Goal: Task Accomplishment & Management: Use online tool/utility

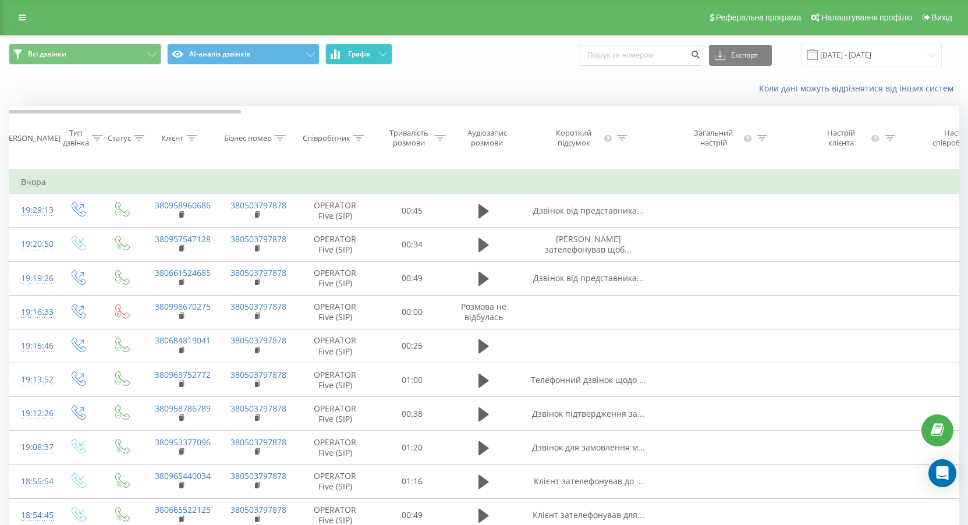
click at [355, 52] on span "Графік" at bounding box center [359, 54] width 23 height 8
click at [354, 51] on span "Графік" at bounding box center [359, 54] width 23 height 8
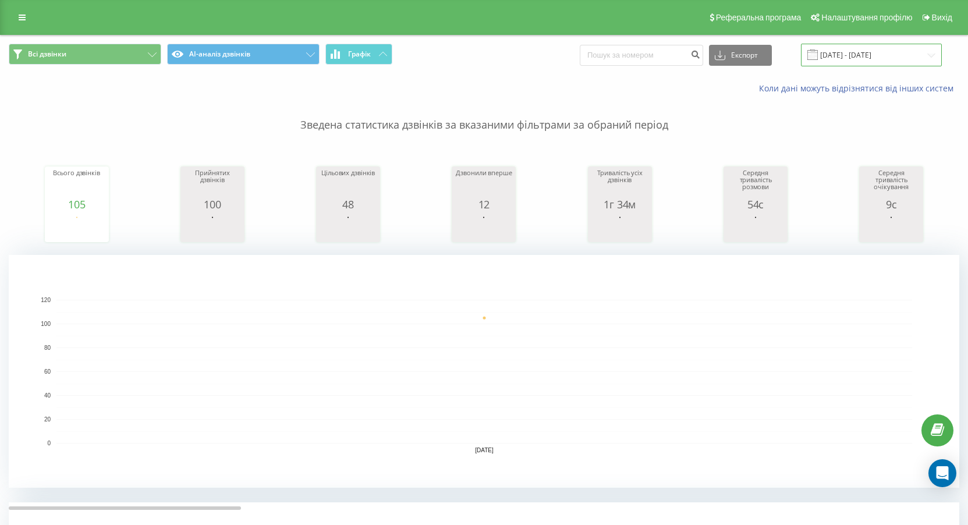
click at [830, 51] on input "[DATE] - [DATE]" at bounding box center [871, 55] width 141 height 23
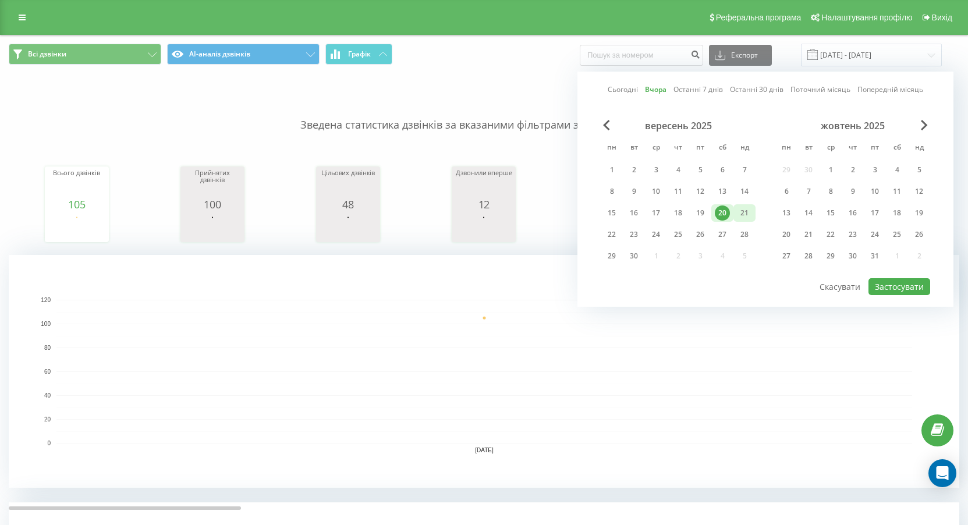
click at [750, 211] on div "21" at bounding box center [744, 212] width 15 height 15
click at [926, 284] on button "Застосувати" at bounding box center [899, 286] width 62 height 17
type input "[DATE] - [DATE]"
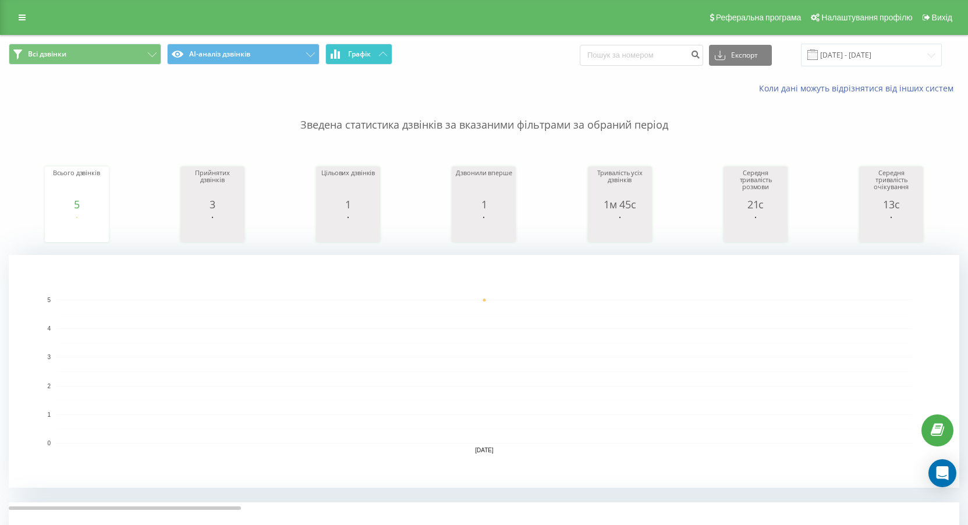
click at [377, 55] on button "Графік" at bounding box center [358, 54] width 67 height 21
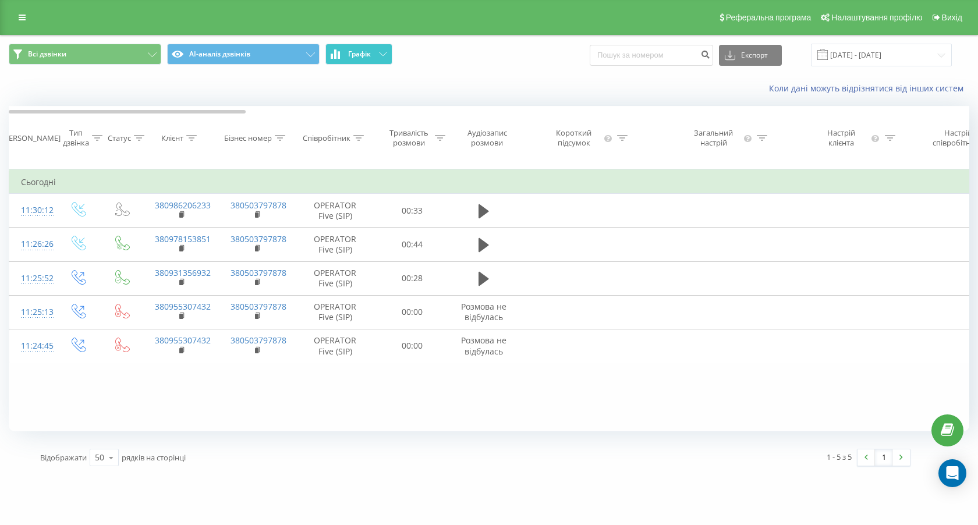
click at [376, 55] on button "Графік" at bounding box center [358, 54] width 67 height 21
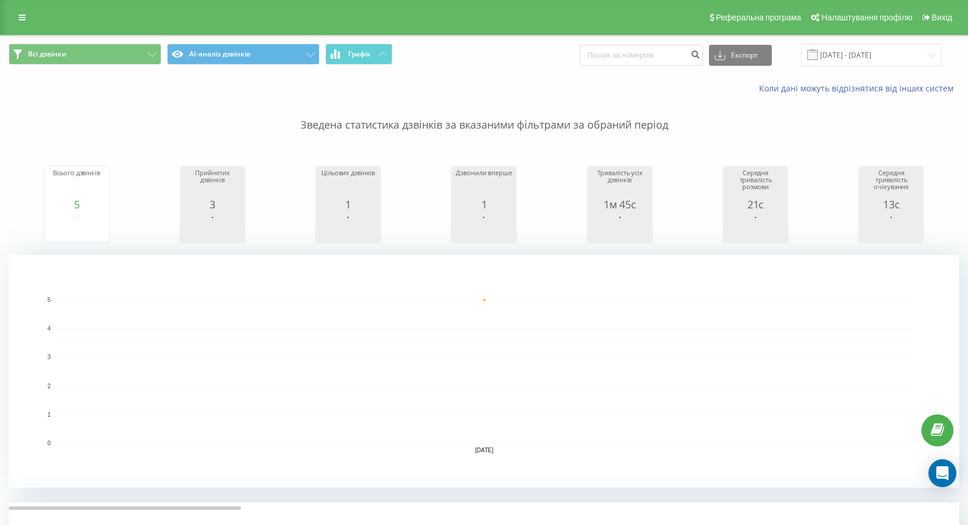
click at [347, 38] on div "Всі дзвінки AI-аналіз дзвінків Графік Експорт .csv .xls .xlsx [DATE] - [DATE]" at bounding box center [484, 54] width 967 height 39
click at [346, 61] on button "Графік" at bounding box center [358, 54] width 67 height 21
click at [346, 63] on button "Графік" at bounding box center [358, 54] width 67 height 21
click at [368, 63] on button "Графік" at bounding box center [358, 54] width 67 height 21
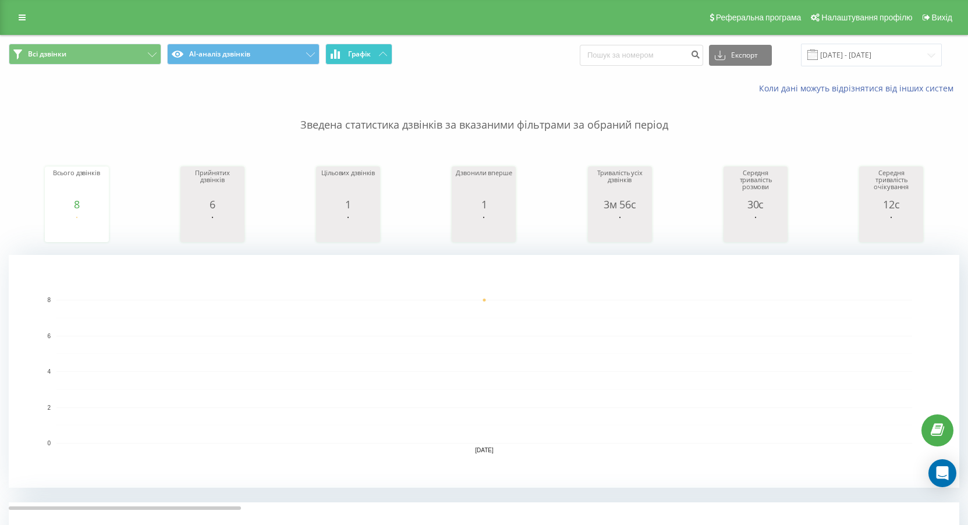
click at [373, 51] on button "Графік" at bounding box center [358, 54] width 67 height 21
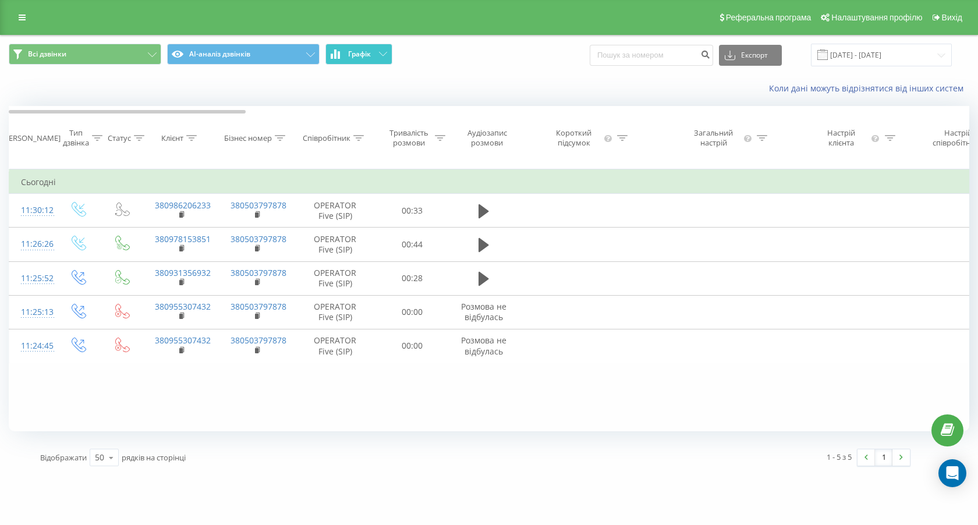
click at [373, 51] on button "Графік" at bounding box center [358, 54] width 67 height 21
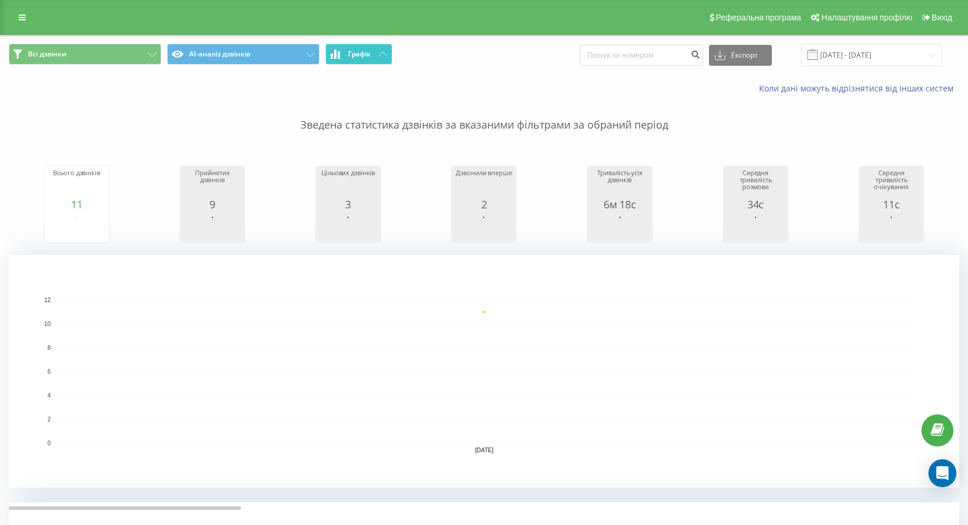
click at [356, 46] on button "Графік" at bounding box center [358, 54] width 67 height 21
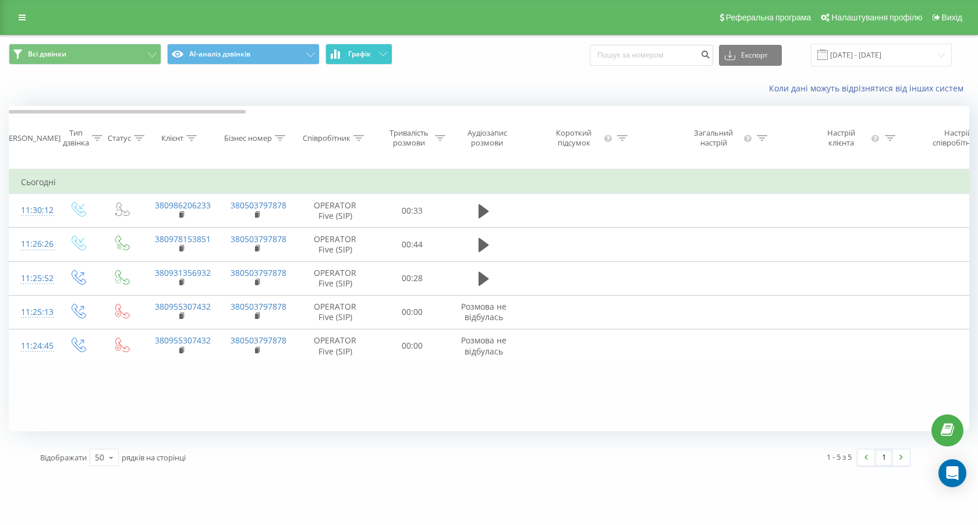
click at [356, 46] on button "Графік" at bounding box center [358, 54] width 67 height 21
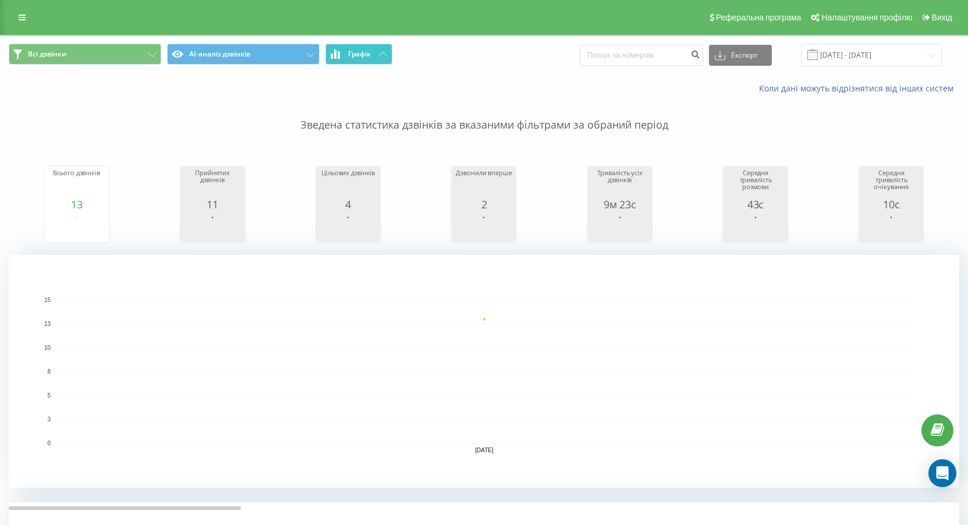
click at [356, 58] on span "Графік" at bounding box center [359, 54] width 23 height 8
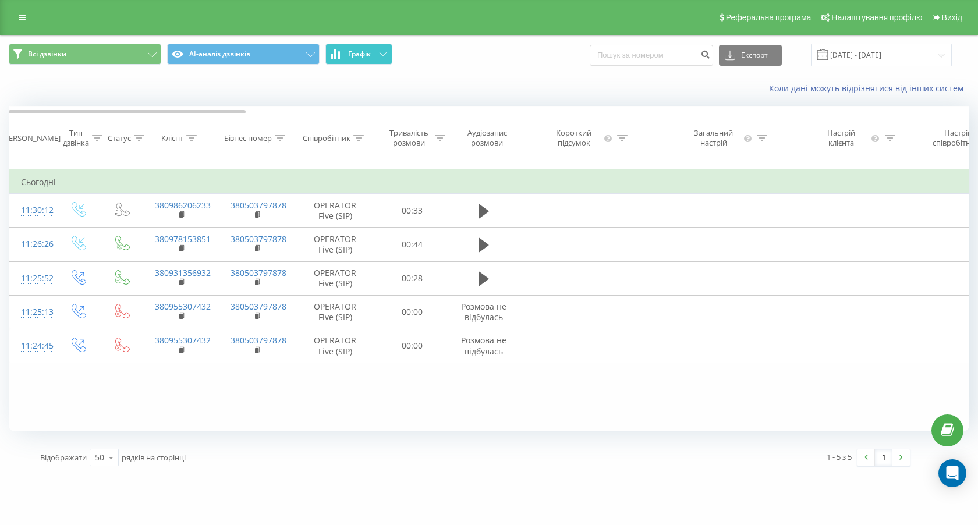
click at [356, 58] on span "Графік" at bounding box center [359, 54] width 23 height 8
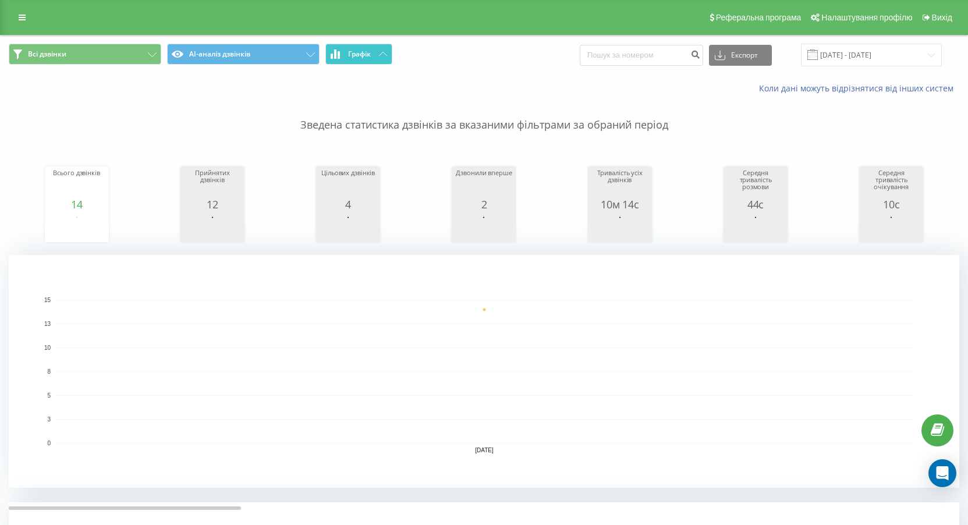
click at [375, 56] on button "Графік" at bounding box center [358, 54] width 67 height 21
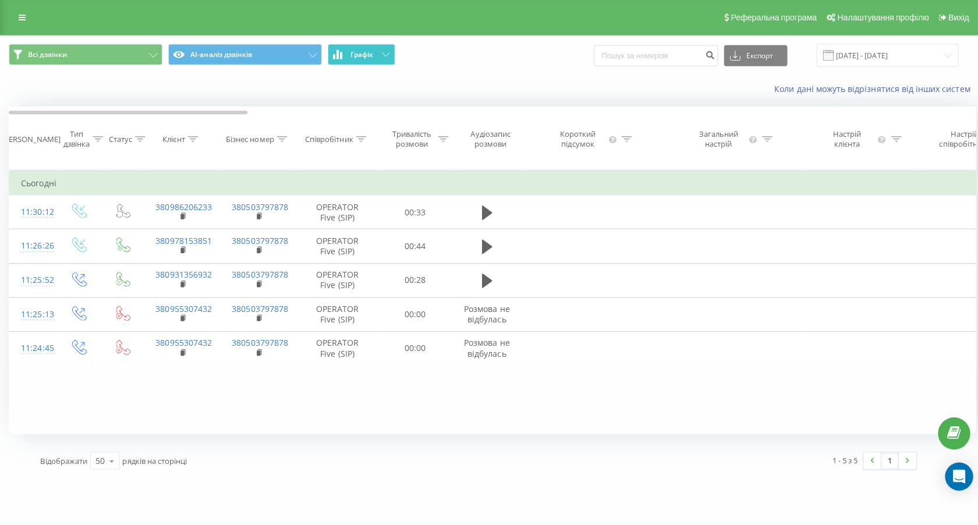
click at [375, 56] on button "Графік" at bounding box center [358, 54] width 67 height 21
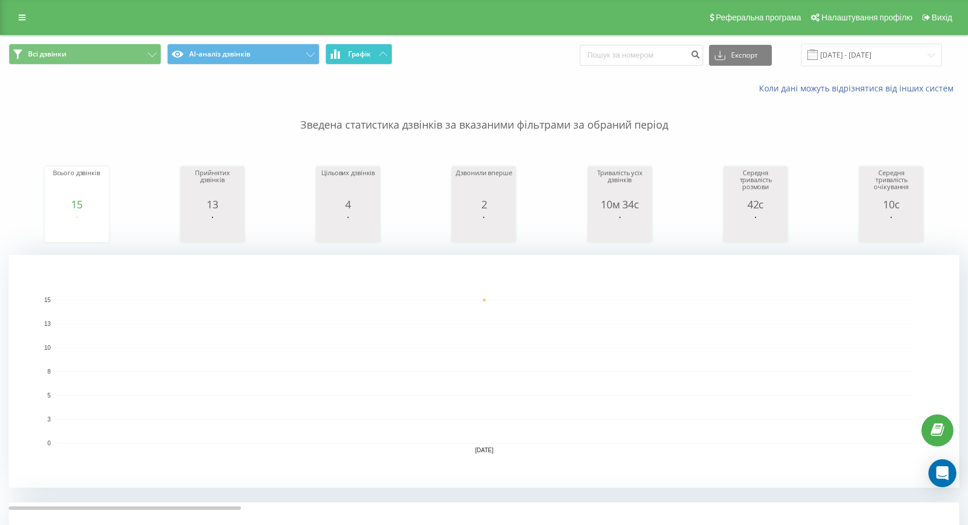
click at [378, 46] on button "Графік" at bounding box center [358, 54] width 67 height 21
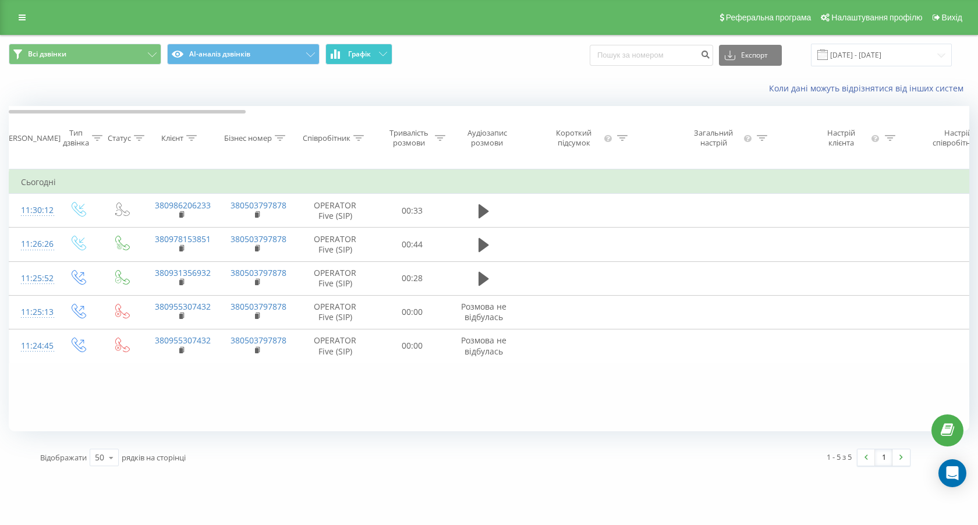
click at [378, 46] on button "Графік" at bounding box center [358, 54] width 67 height 21
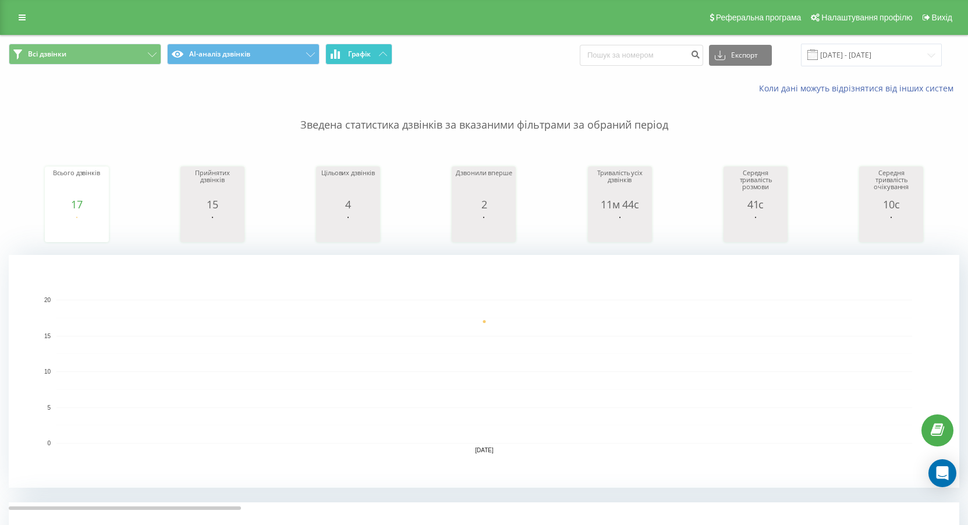
click at [385, 58] on button "Графік" at bounding box center [358, 54] width 67 height 21
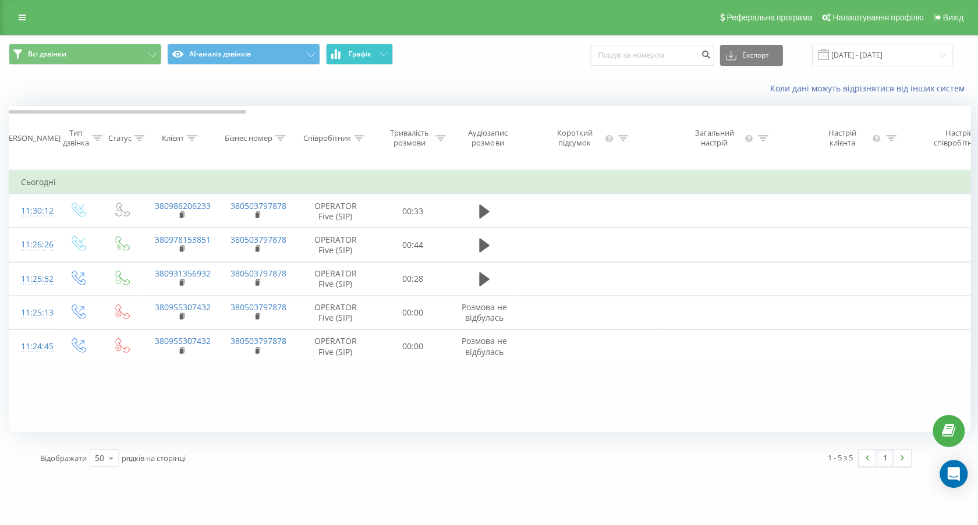
click at [385, 58] on button "Графік" at bounding box center [358, 54] width 67 height 21
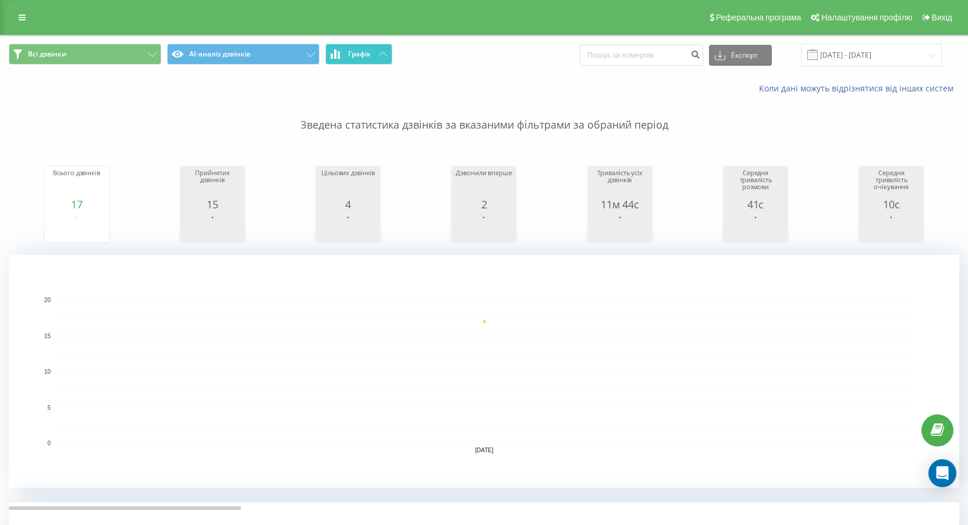
click at [379, 54] on icon at bounding box center [383, 54] width 8 height 4
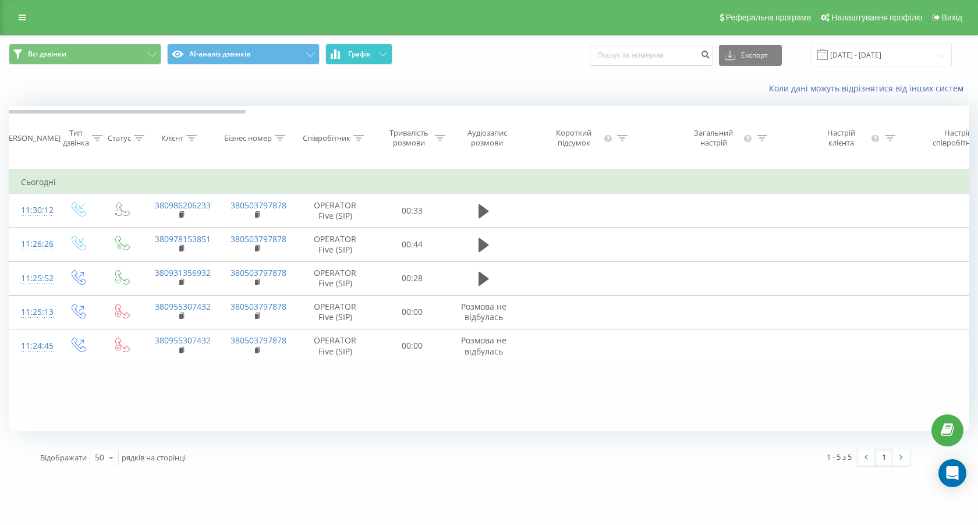
click at [379, 54] on icon at bounding box center [383, 54] width 8 height 4
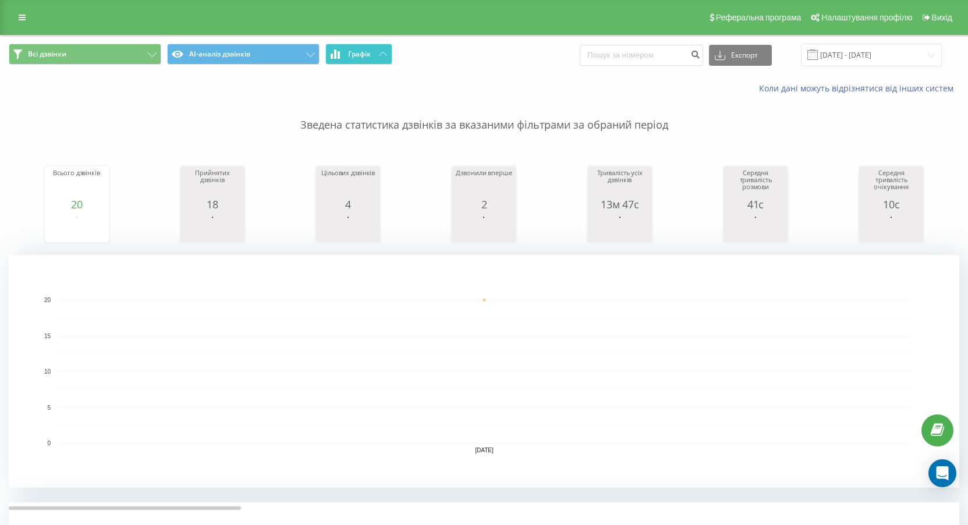
click at [360, 48] on button "Графік" at bounding box center [358, 54] width 67 height 21
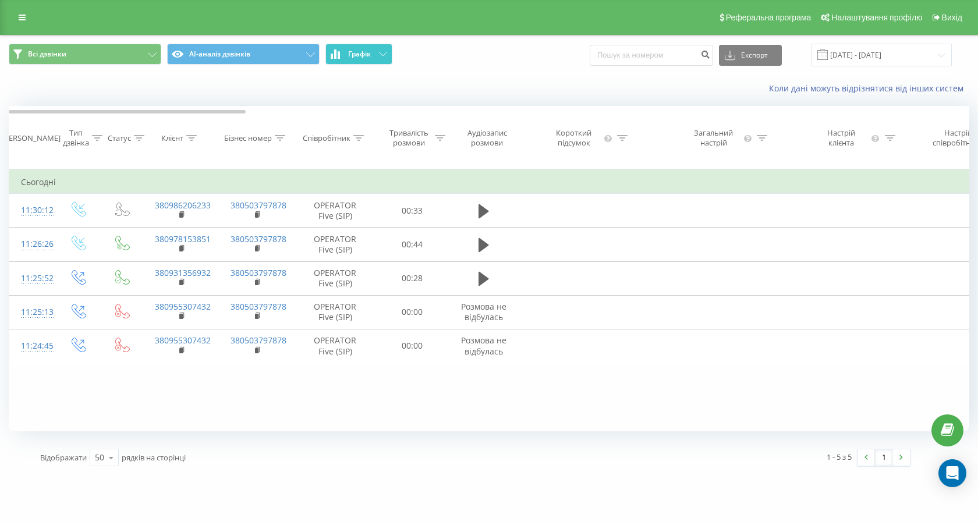
click at [360, 48] on button "Графік" at bounding box center [358, 54] width 67 height 21
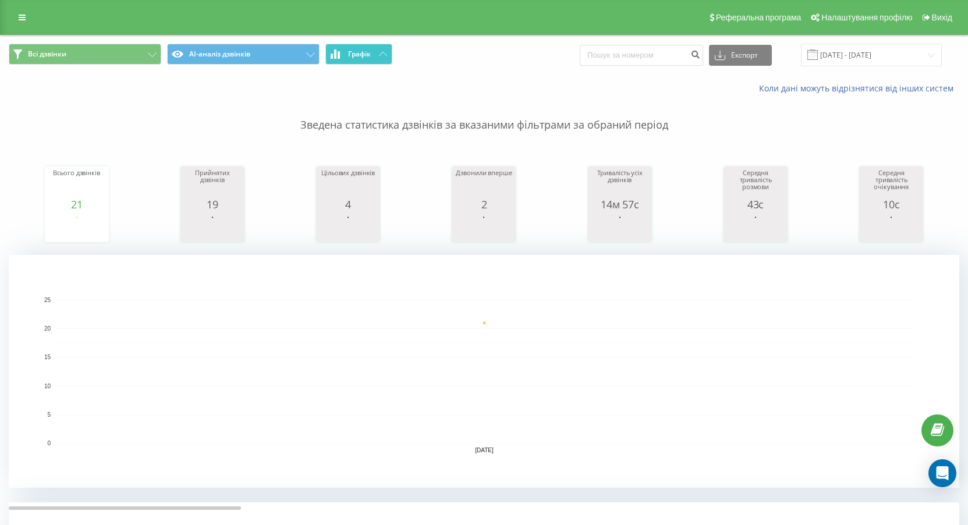
click at [366, 55] on span "Графік" at bounding box center [359, 54] width 23 height 8
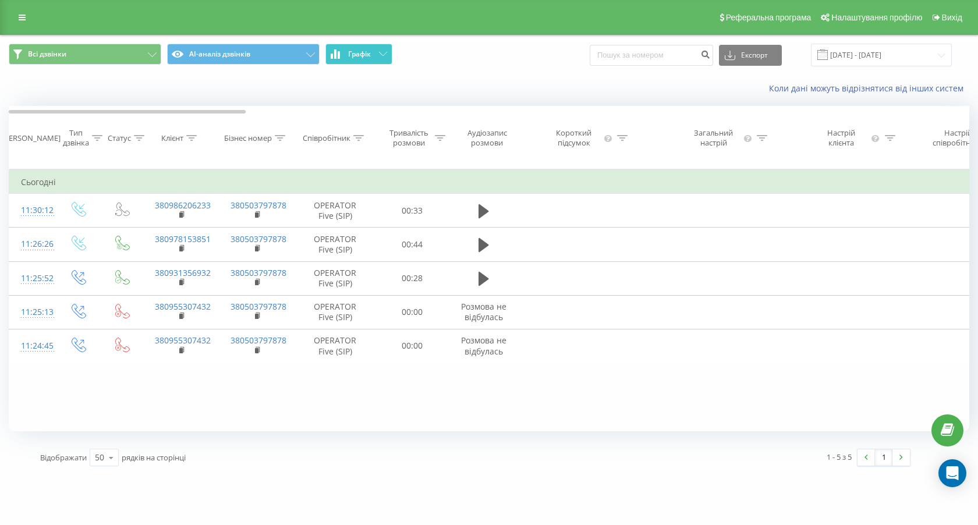
click at [366, 55] on span "Графік" at bounding box center [359, 54] width 23 height 8
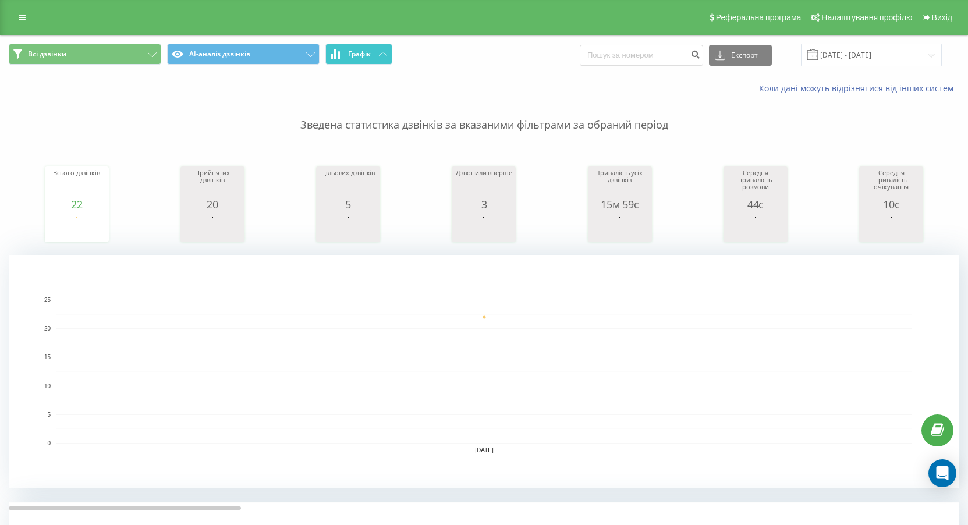
click at [358, 60] on button "Графік" at bounding box center [358, 54] width 67 height 21
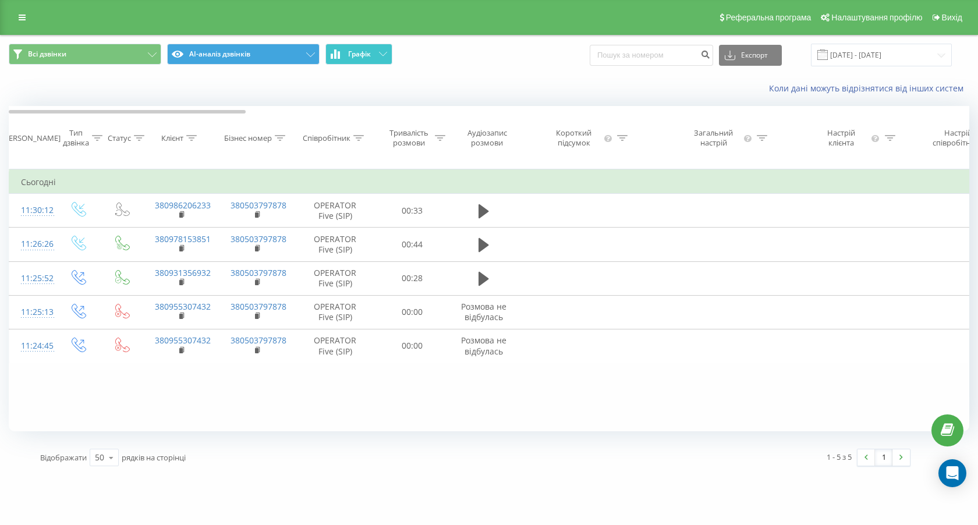
drag, startPoint x: 358, startPoint y: 60, endPoint x: 301, endPoint y: 45, distance: 58.9
click at [357, 60] on button "Графік" at bounding box center [358, 54] width 67 height 21
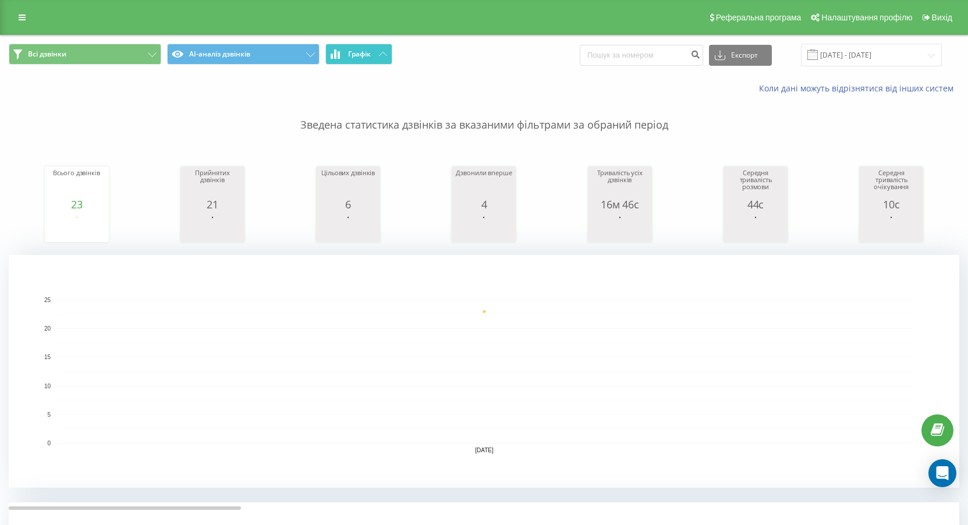
click at [373, 56] on button "Графік" at bounding box center [358, 54] width 67 height 21
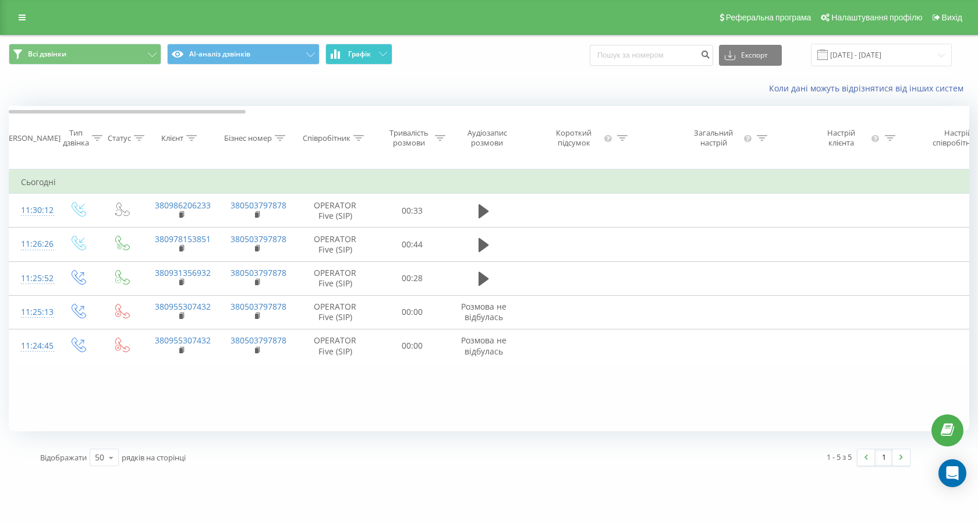
drag, startPoint x: 373, startPoint y: 56, endPoint x: 366, endPoint y: 84, distance: 28.8
click at [372, 56] on button "Графік" at bounding box center [358, 54] width 67 height 21
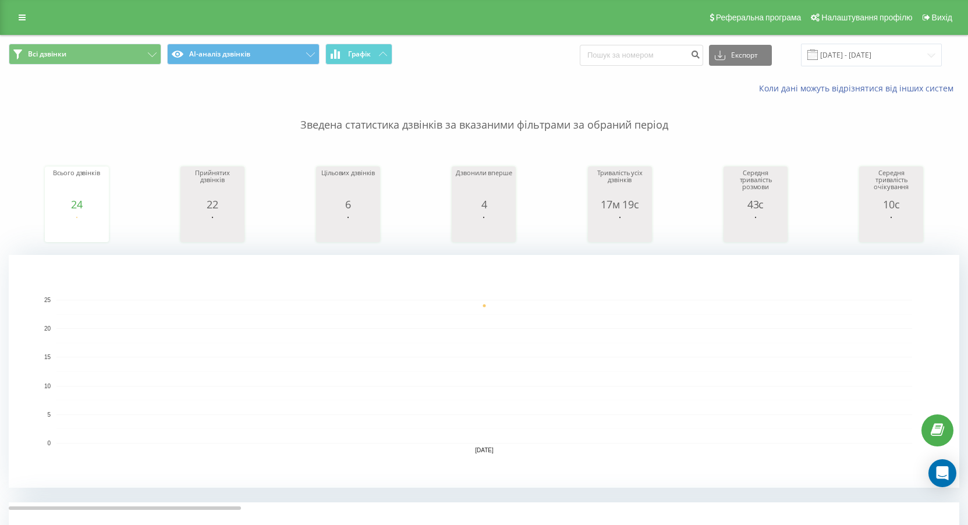
click at [382, 72] on div "Всі дзвінки AI-аналіз дзвінків Графік Експорт .csv .xls .xlsx [DATE] - [DATE]" at bounding box center [484, 54] width 967 height 39
click at [379, 62] on button "Графік" at bounding box center [358, 54] width 67 height 21
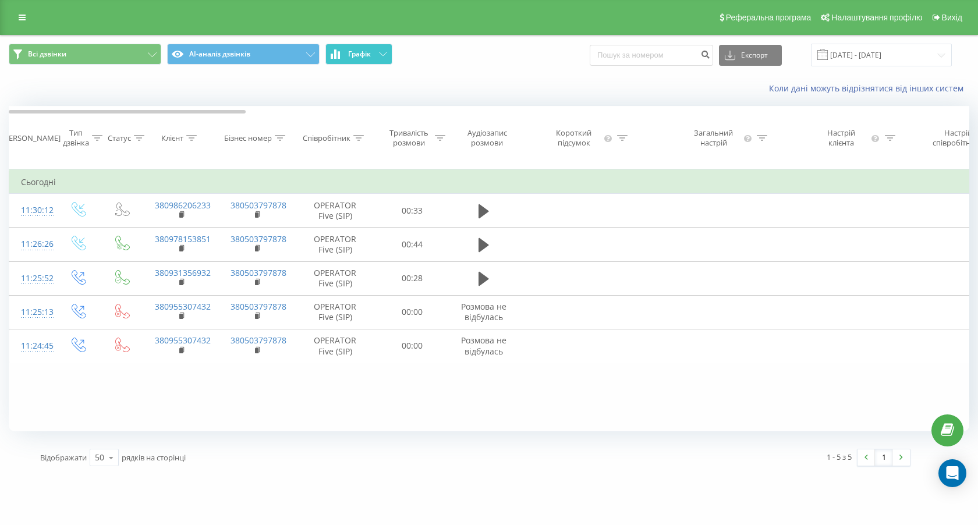
click at [363, 59] on button "Графік" at bounding box center [358, 54] width 67 height 21
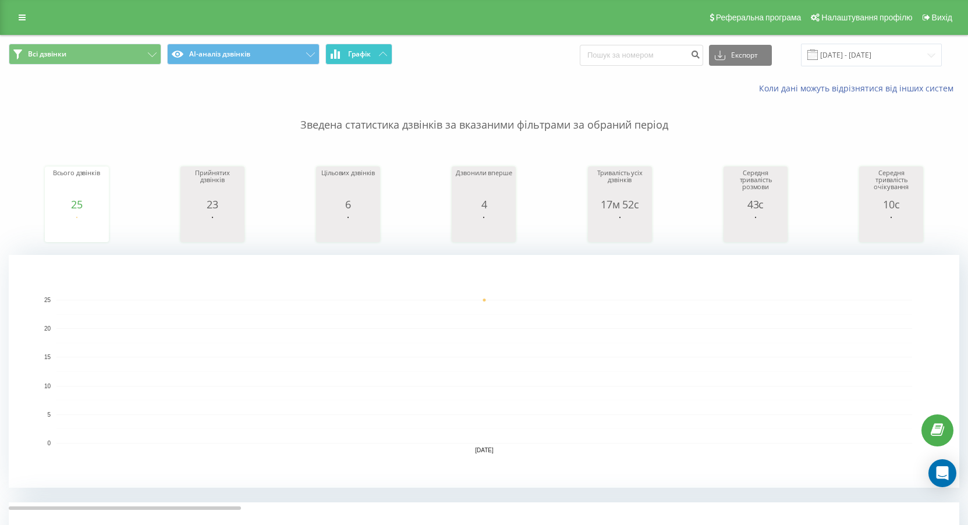
click at [379, 52] on icon at bounding box center [383, 54] width 8 height 4
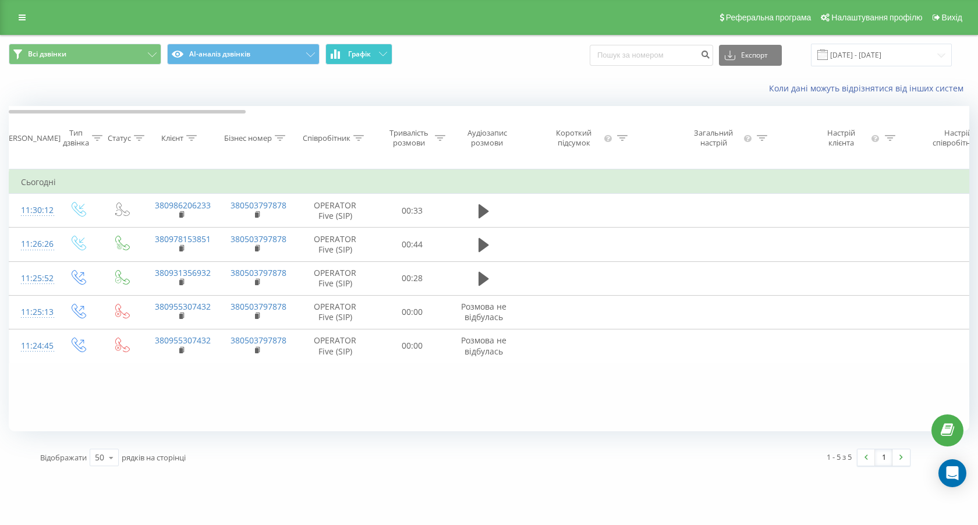
click at [379, 52] on icon at bounding box center [383, 54] width 8 height 4
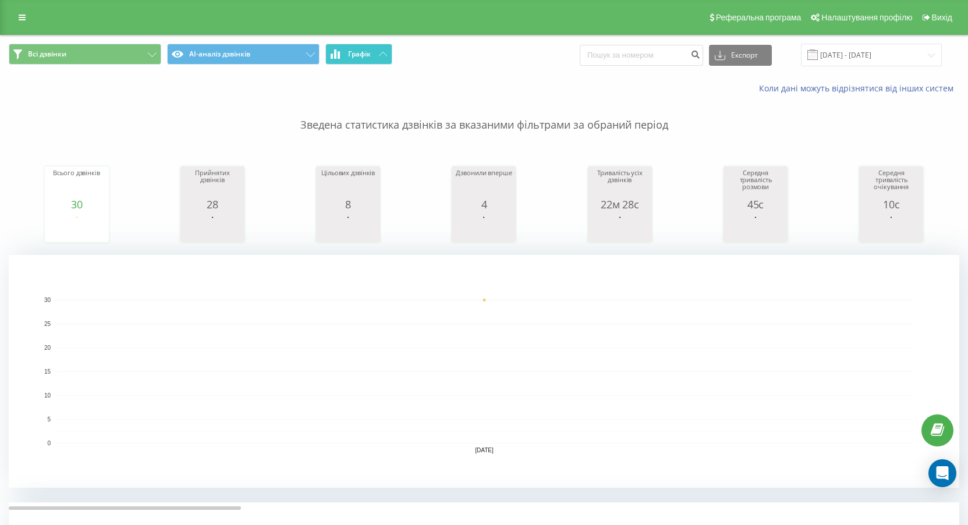
click at [360, 55] on span "Графік" at bounding box center [359, 54] width 23 height 8
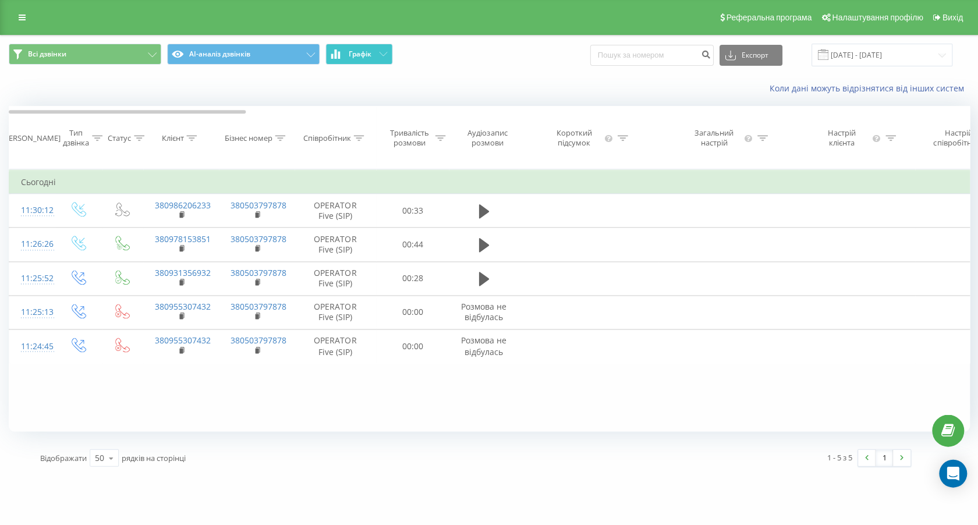
click at [360, 55] on span "Графік" at bounding box center [359, 54] width 23 height 8
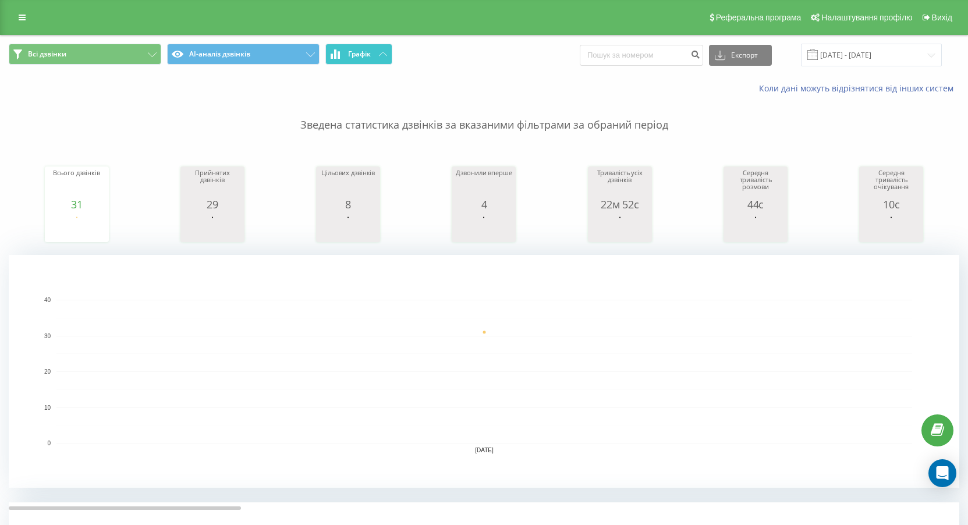
click at [366, 54] on span "Графік" at bounding box center [359, 54] width 23 height 8
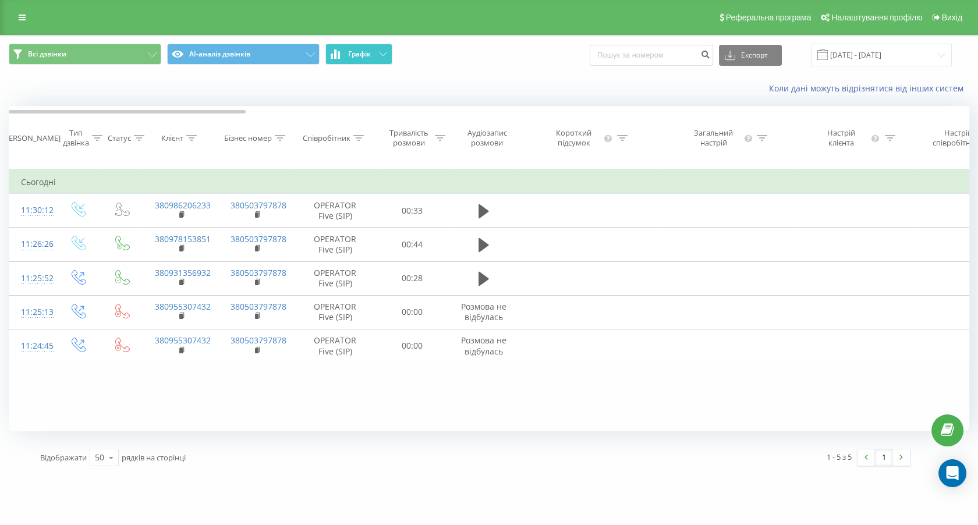
drag, startPoint x: 365, startPoint y: 54, endPoint x: 318, endPoint y: 2, distance: 70.0
click at [364, 54] on span "Графік" at bounding box center [359, 54] width 23 height 8
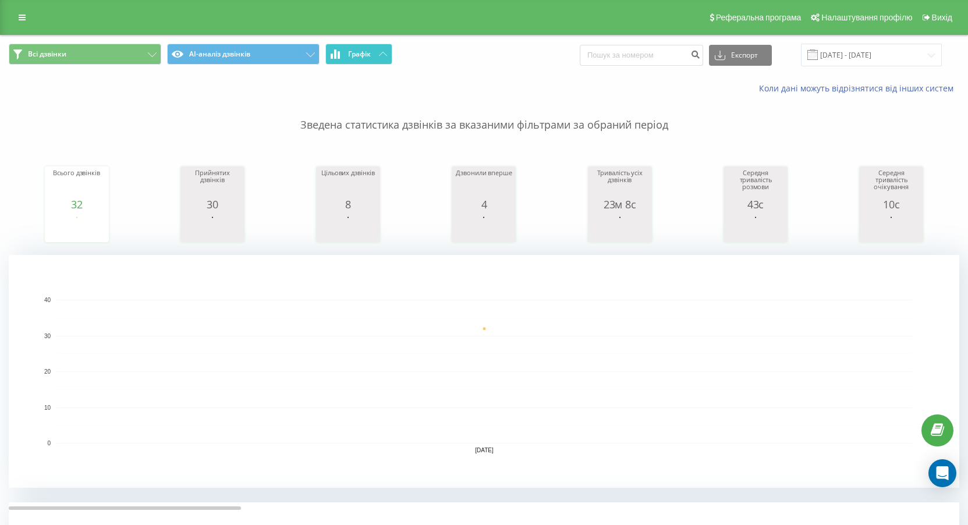
click at [360, 64] on button "Графік" at bounding box center [358, 54] width 67 height 21
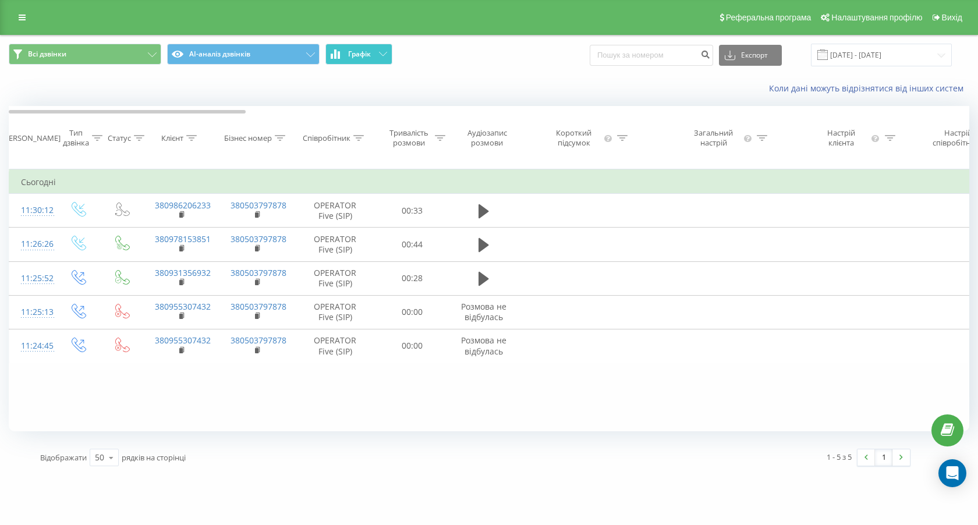
drag, startPoint x: 360, startPoint y: 64, endPoint x: 134, endPoint y: 168, distance: 248.7
click at [357, 65] on span "Всі дзвінки AI-аналіз дзвінків Графік" at bounding box center [244, 55] width 471 height 23
click at [364, 58] on span "Графік" at bounding box center [359, 54] width 23 height 8
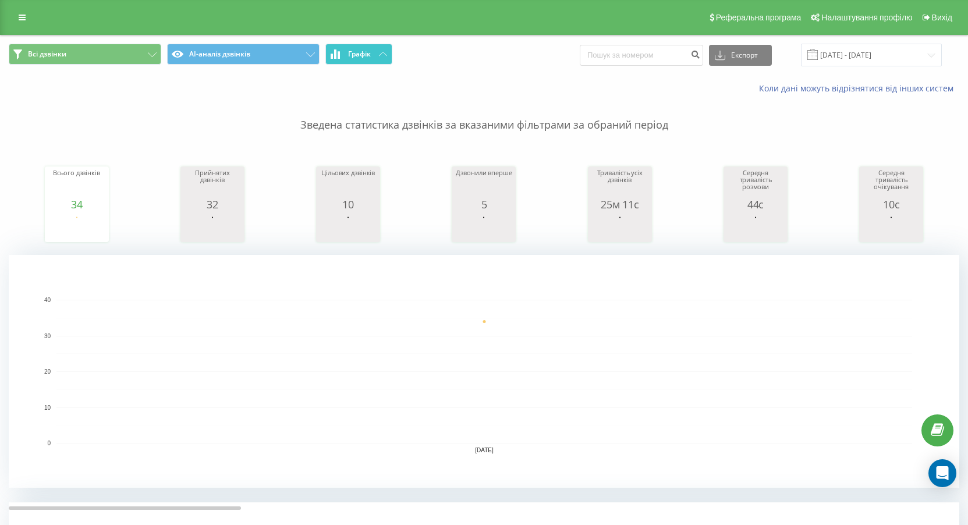
click at [364, 53] on span "Графік" at bounding box center [359, 54] width 23 height 8
drag, startPoint x: 364, startPoint y: 53, endPoint x: 354, endPoint y: 53, distance: 9.9
click at [354, 53] on span "Графік" at bounding box center [359, 54] width 23 height 8
click at [364, 44] on button "Графік" at bounding box center [358, 54] width 67 height 21
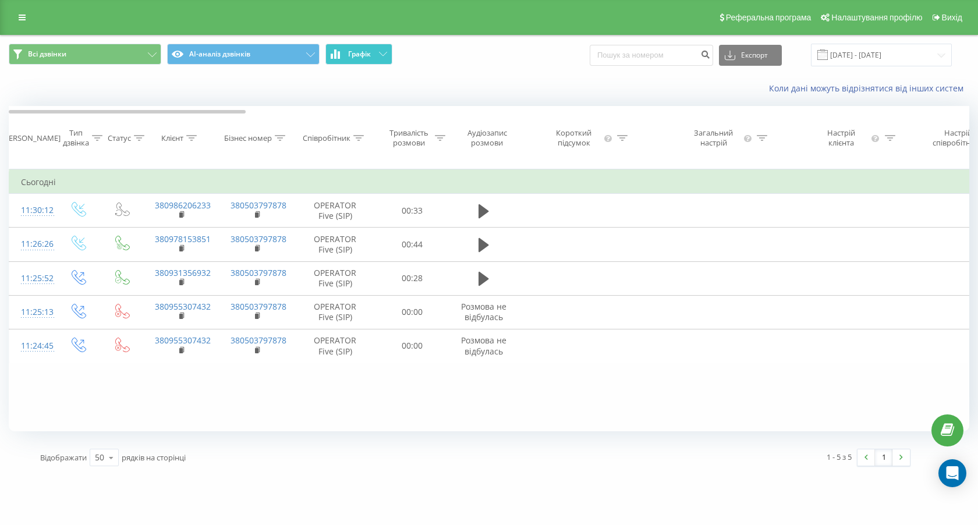
drag, startPoint x: 364, startPoint y: 44, endPoint x: 371, endPoint y: 78, distance: 35.2
click at [364, 44] on button "Графік" at bounding box center [358, 54] width 67 height 21
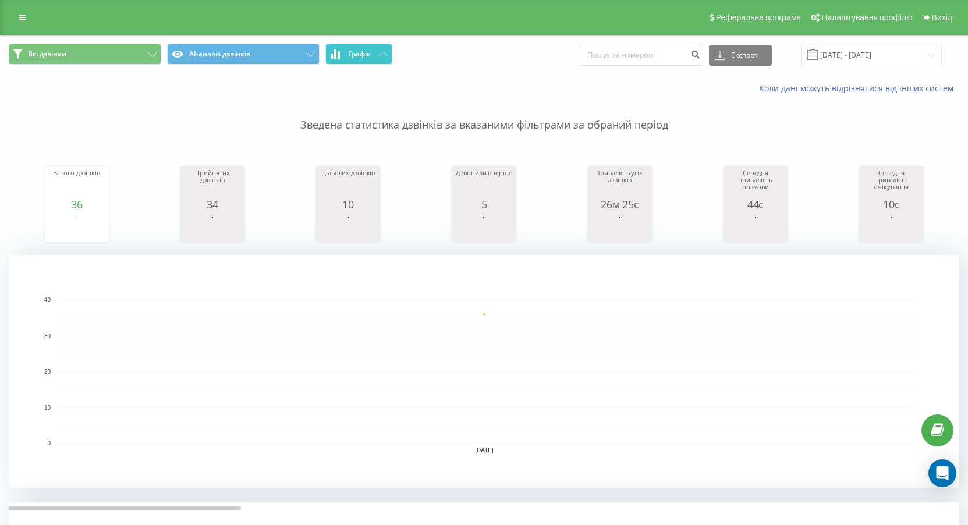
click at [384, 51] on button "Графік" at bounding box center [358, 54] width 67 height 21
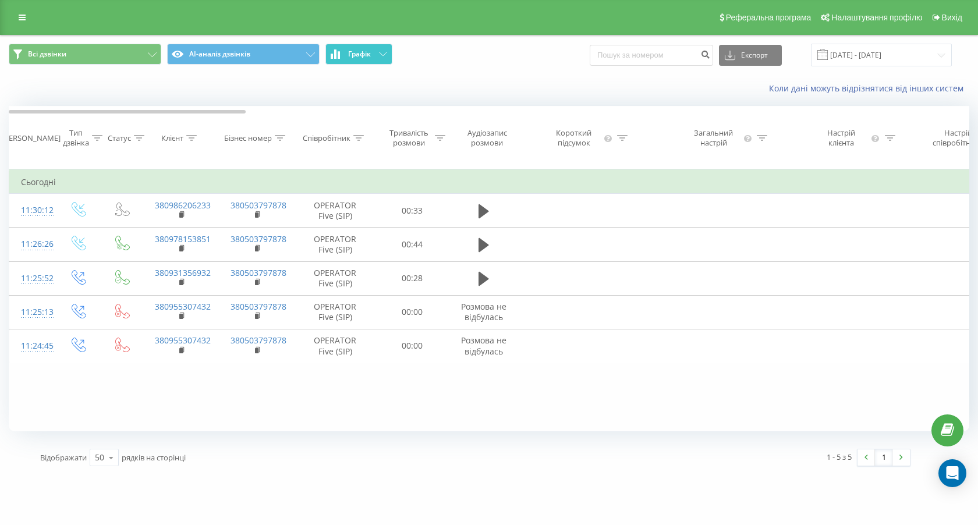
click at [379, 54] on icon at bounding box center [383, 54] width 8 height 4
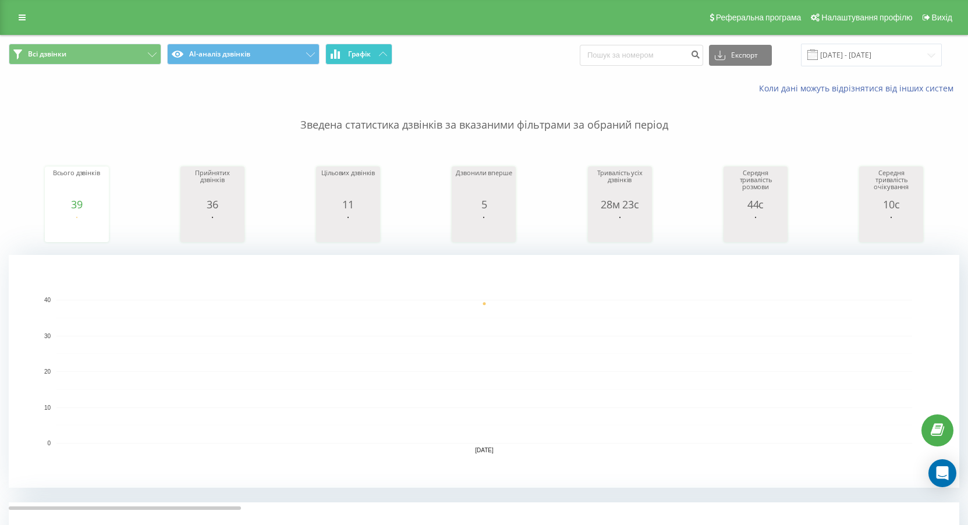
click at [349, 48] on button "Графік" at bounding box center [358, 54] width 67 height 21
click at [383, 58] on button "Графік" at bounding box center [358, 54] width 67 height 21
click at [384, 58] on button "Графік" at bounding box center [358, 54] width 67 height 21
click at [372, 52] on button "Графік" at bounding box center [358, 54] width 67 height 21
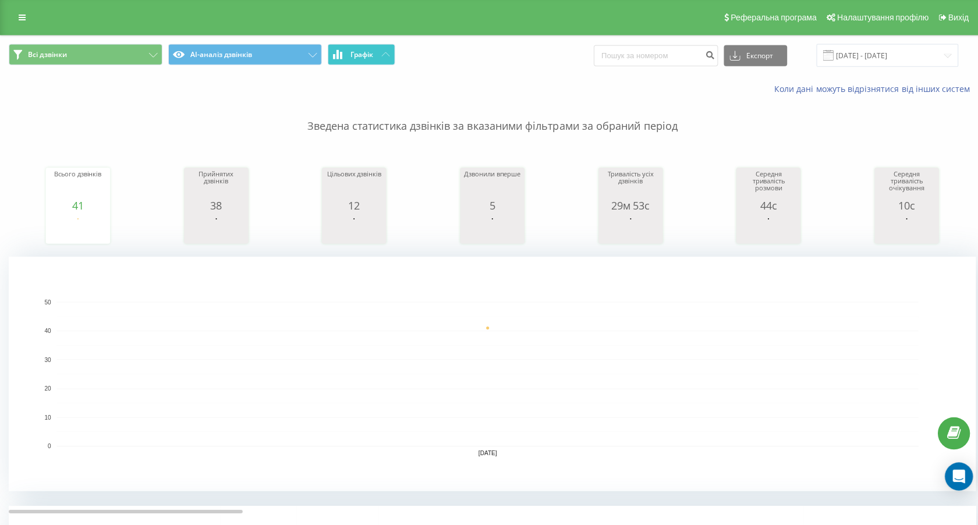
click at [372, 52] on button "Графік" at bounding box center [358, 54] width 67 height 21
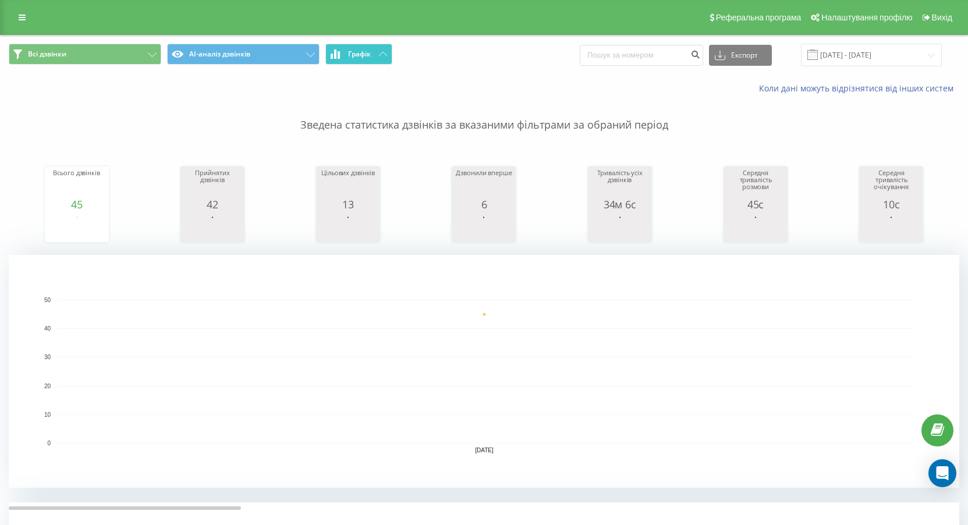
click at [377, 57] on button "Графік" at bounding box center [358, 54] width 67 height 21
click at [365, 57] on span "Графік" at bounding box center [359, 54] width 23 height 8
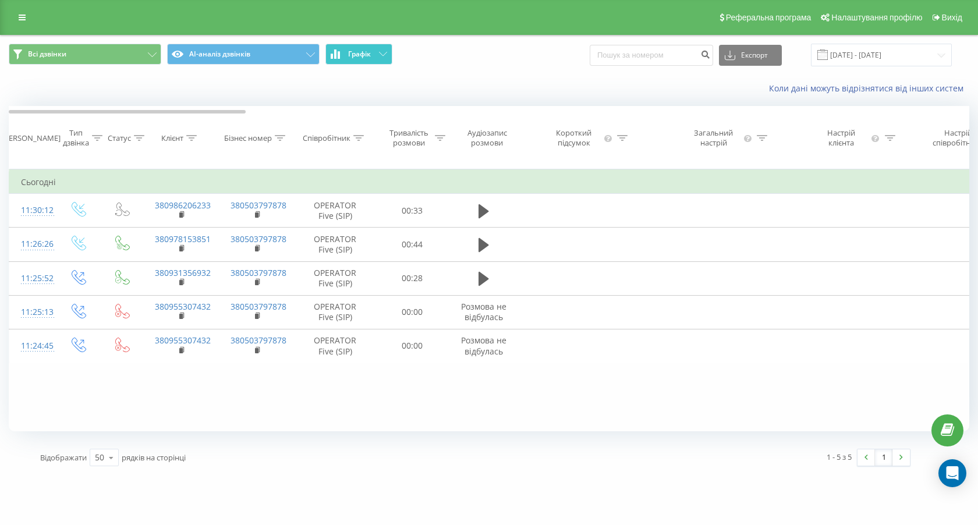
click at [365, 57] on span "Графік" at bounding box center [359, 54] width 23 height 8
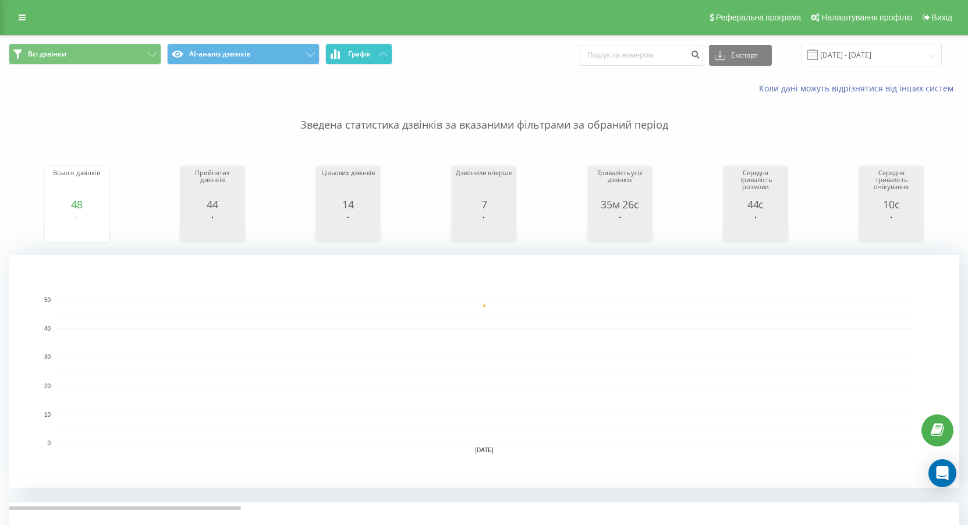
drag, startPoint x: 335, startPoint y: 66, endPoint x: 345, endPoint y: 60, distance: 11.0
click at [339, 63] on span "Всі дзвінки AI-аналіз дзвінків Графік" at bounding box center [242, 55] width 467 height 23
click at [345, 60] on button "Графік" at bounding box center [358, 54] width 67 height 21
click at [377, 54] on button "Графік" at bounding box center [358, 54] width 67 height 21
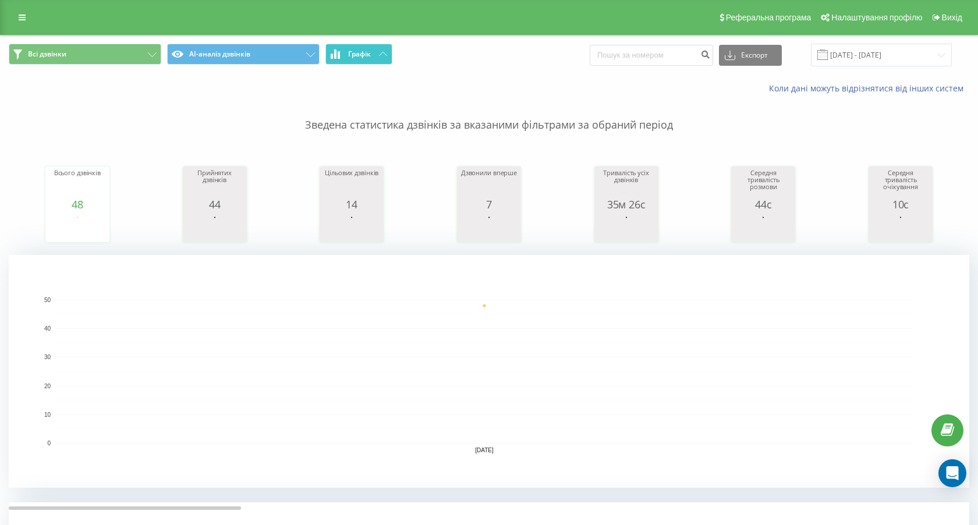
click at [377, 54] on button "Графік" at bounding box center [358, 54] width 67 height 21
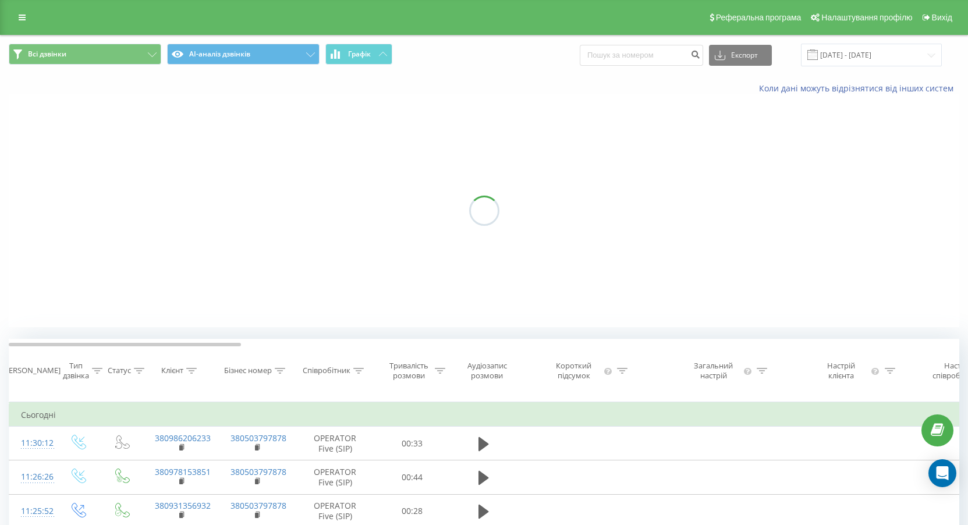
click at [365, 58] on span "Графік" at bounding box center [359, 54] width 23 height 8
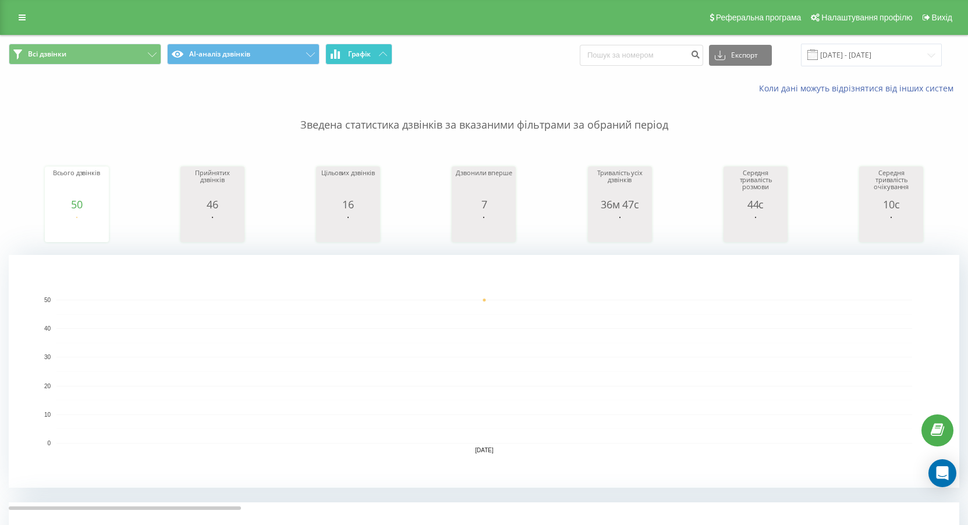
click at [382, 58] on button "Графік" at bounding box center [358, 54] width 67 height 21
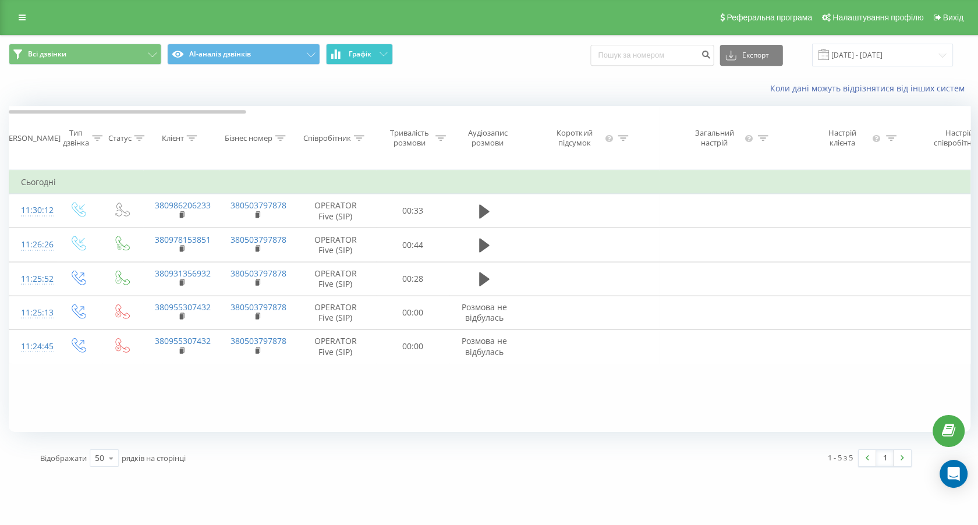
click at [382, 58] on button "Графік" at bounding box center [358, 54] width 67 height 21
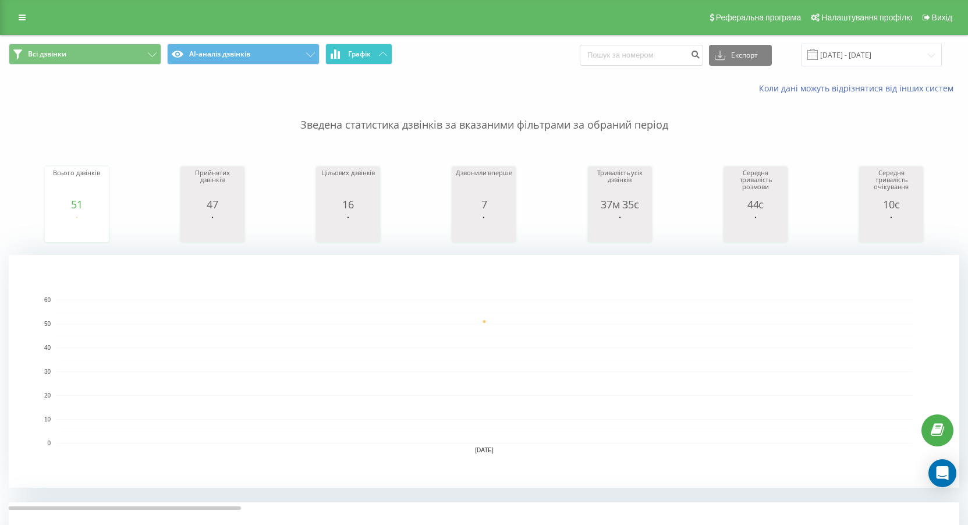
click at [360, 58] on span "Графік" at bounding box center [359, 54] width 23 height 8
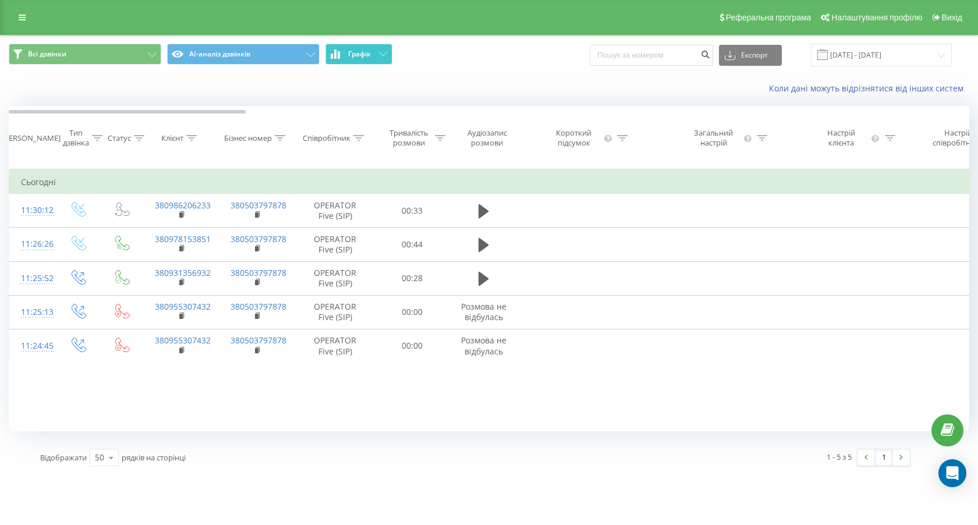
click at [360, 58] on span "Графік" at bounding box center [359, 54] width 23 height 8
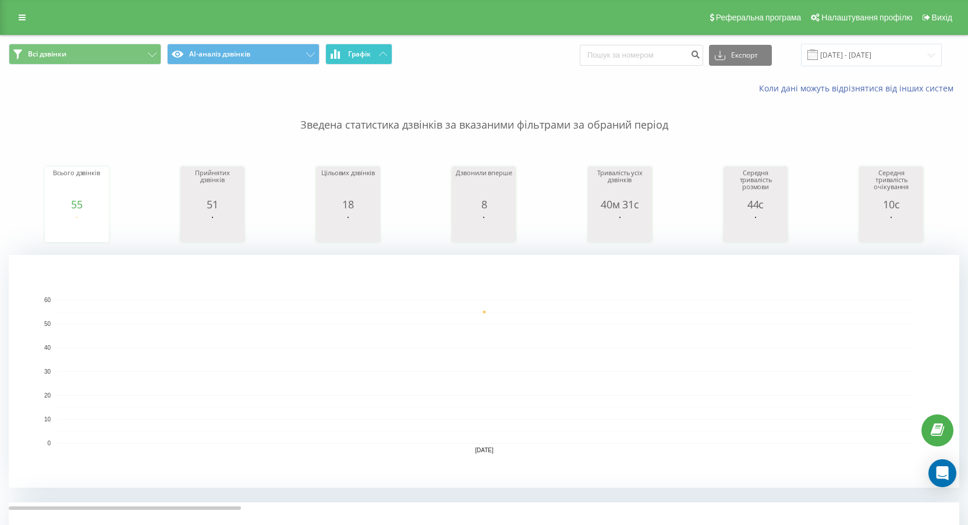
click at [370, 52] on span "Графік" at bounding box center [359, 54] width 23 height 8
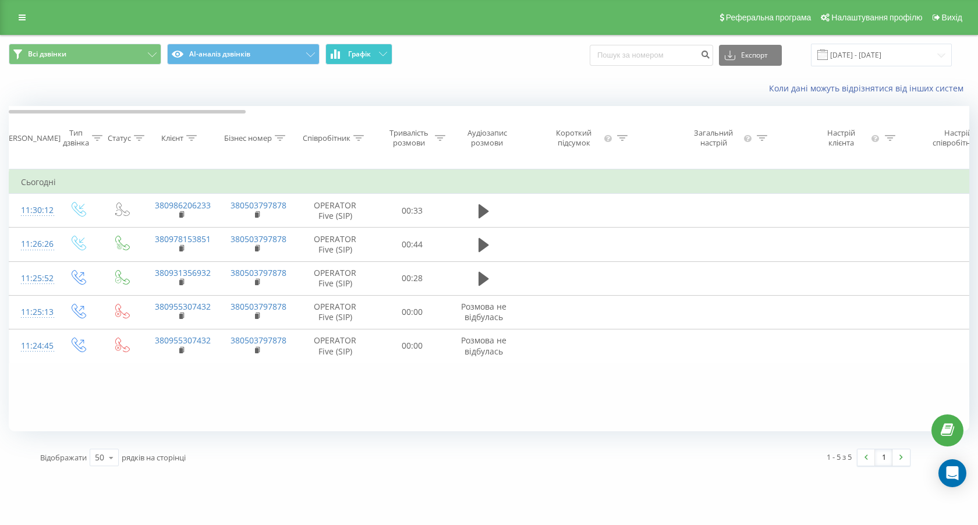
click at [370, 52] on span "Графік" at bounding box center [359, 54] width 23 height 8
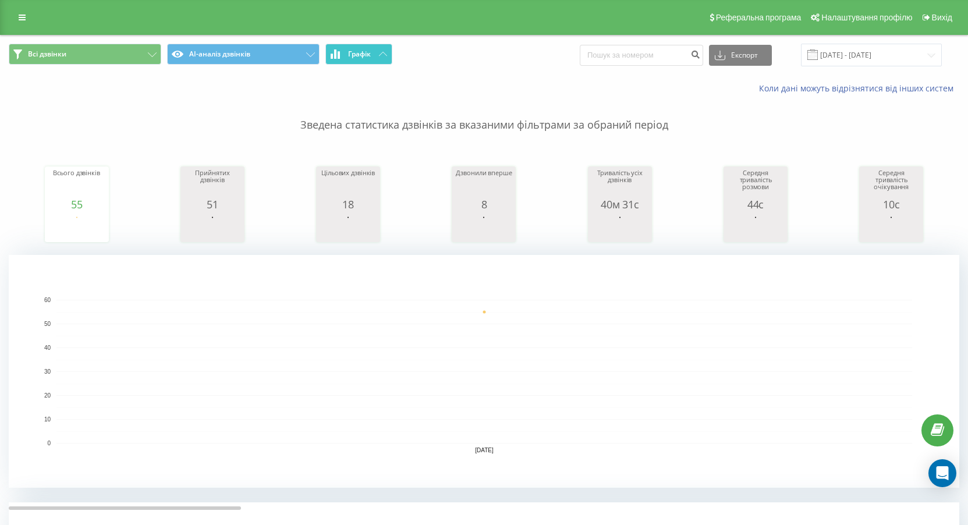
click at [350, 47] on button "Графік" at bounding box center [358, 54] width 67 height 21
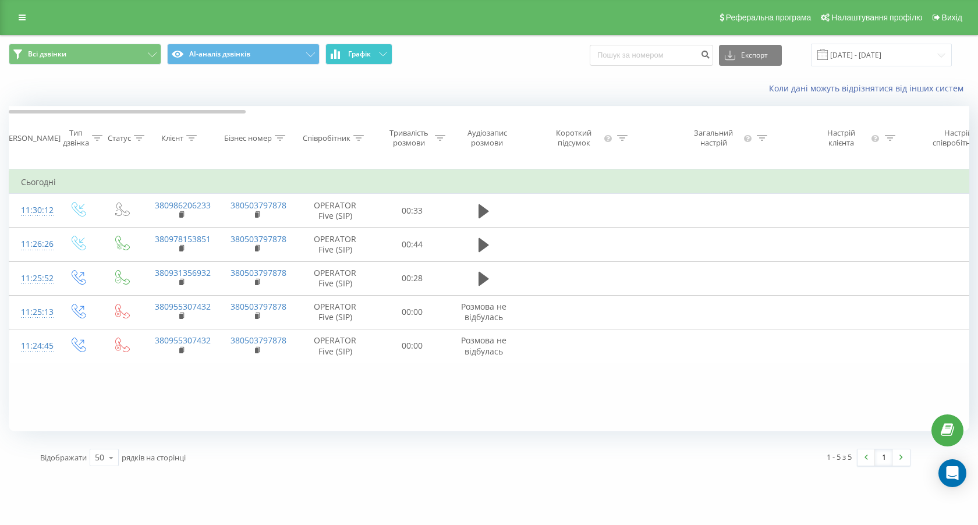
click at [367, 45] on button "Графік" at bounding box center [358, 54] width 67 height 21
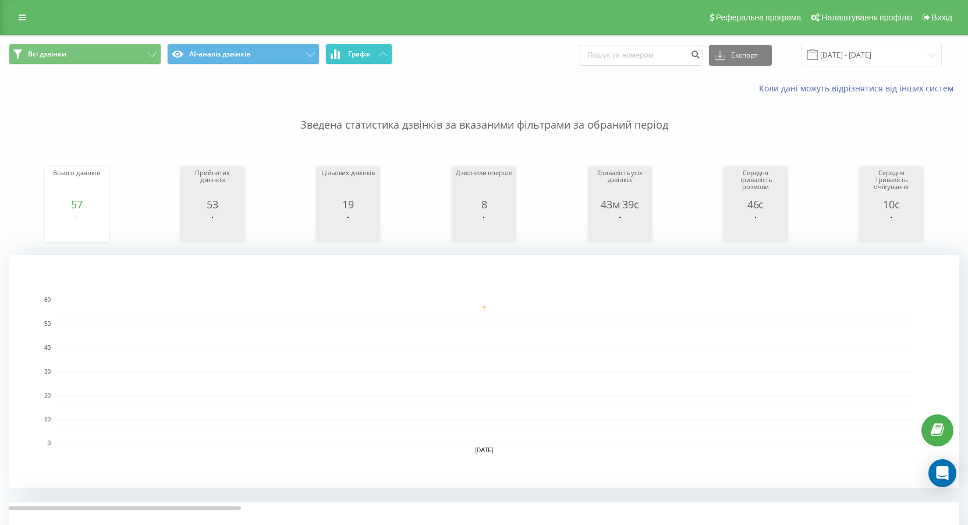
click at [364, 61] on button "Графік" at bounding box center [358, 54] width 67 height 21
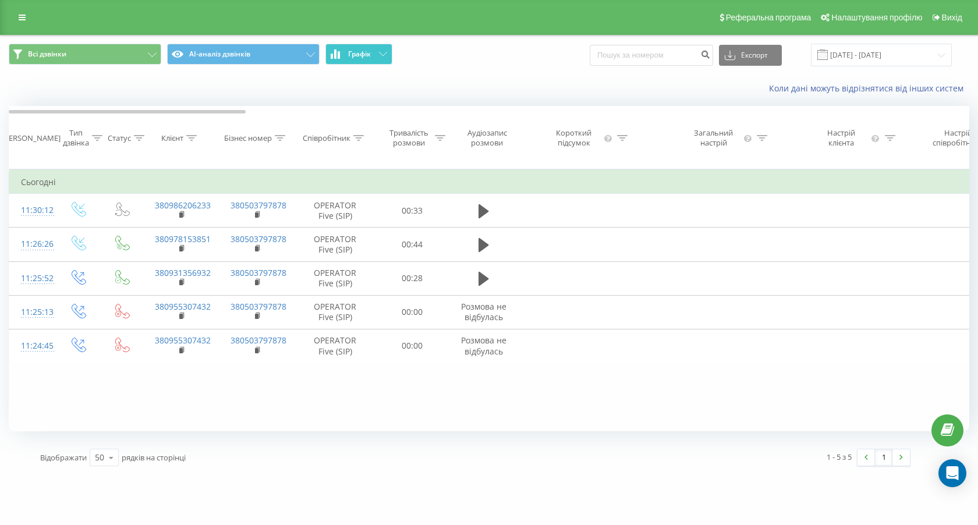
click at [364, 61] on button "Графік" at bounding box center [358, 54] width 67 height 21
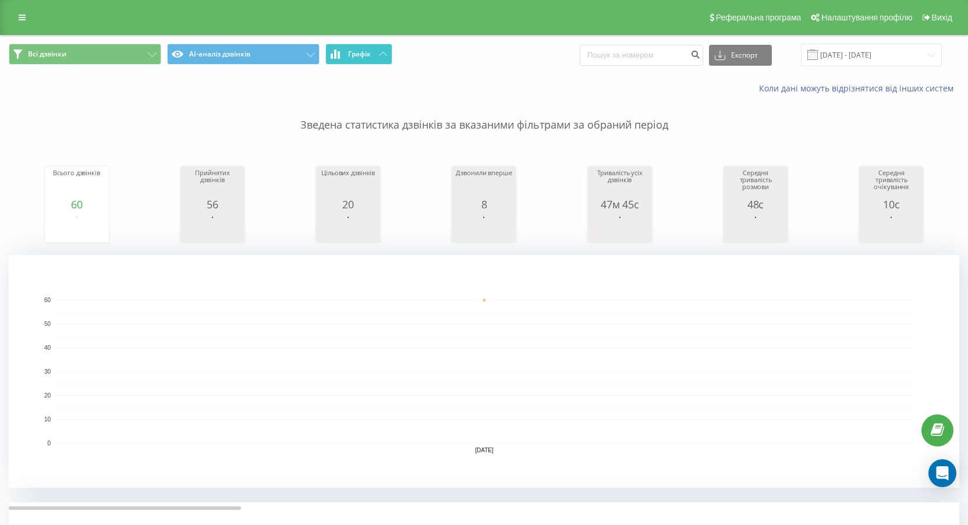
click at [371, 54] on button "Графік" at bounding box center [358, 54] width 67 height 21
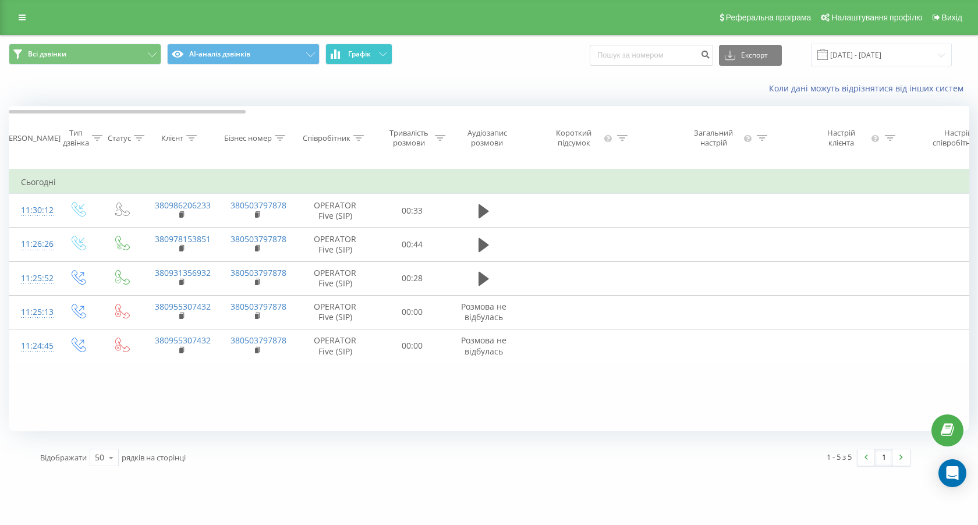
click at [367, 54] on span "Графік" at bounding box center [359, 54] width 23 height 8
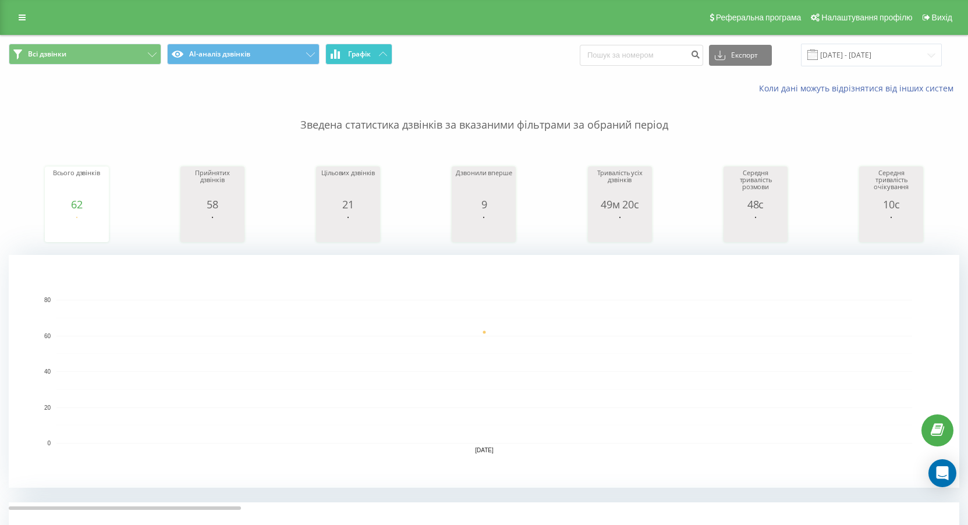
click at [368, 58] on span "Графік" at bounding box center [359, 54] width 23 height 8
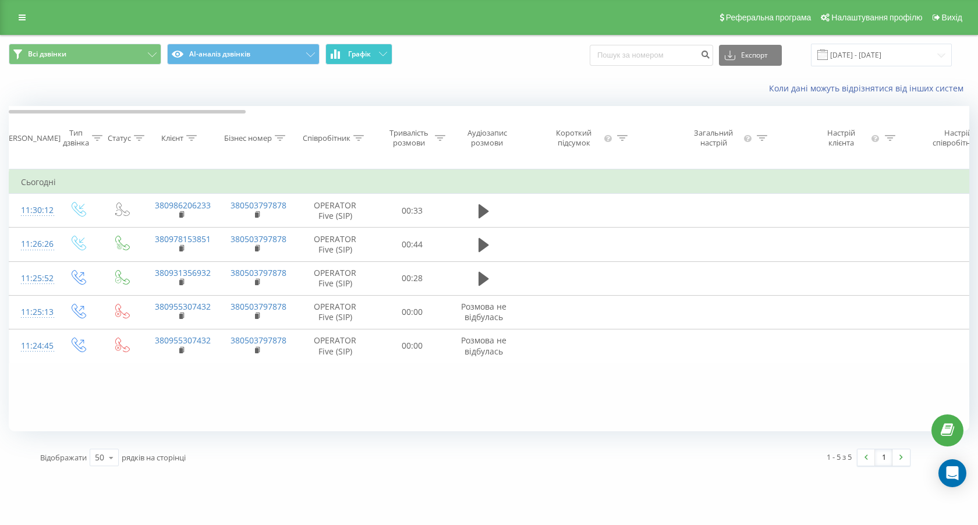
click at [368, 58] on span "Графік" at bounding box center [359, 54] width 23 height 8
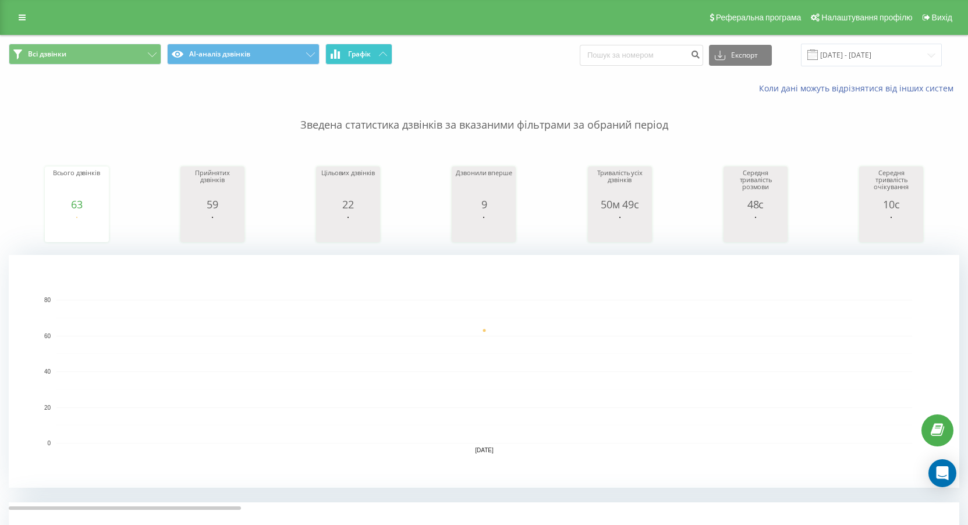
click at [339, 54] on icon at bounding box center [339, 55] width 2 height 8
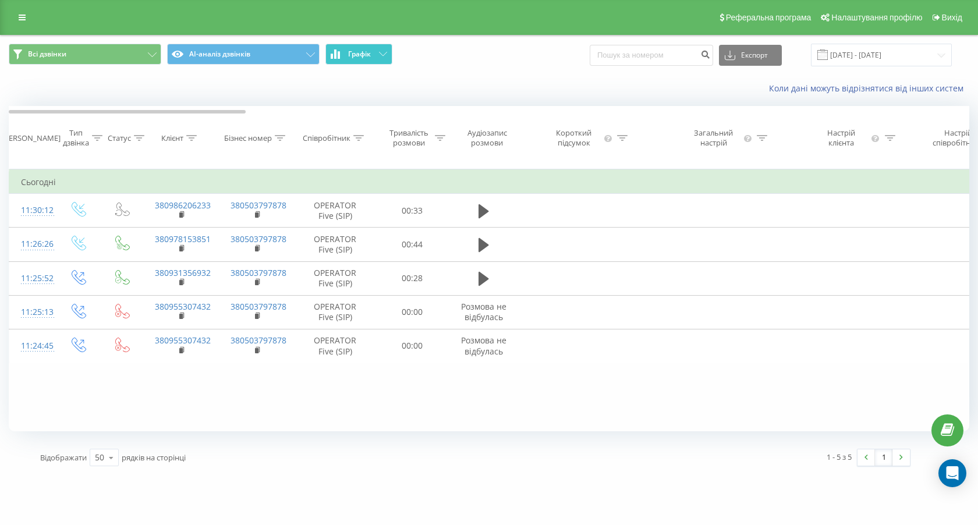
click at [339, 54] on icon at bounding box center [339, 55] width 2 height 8
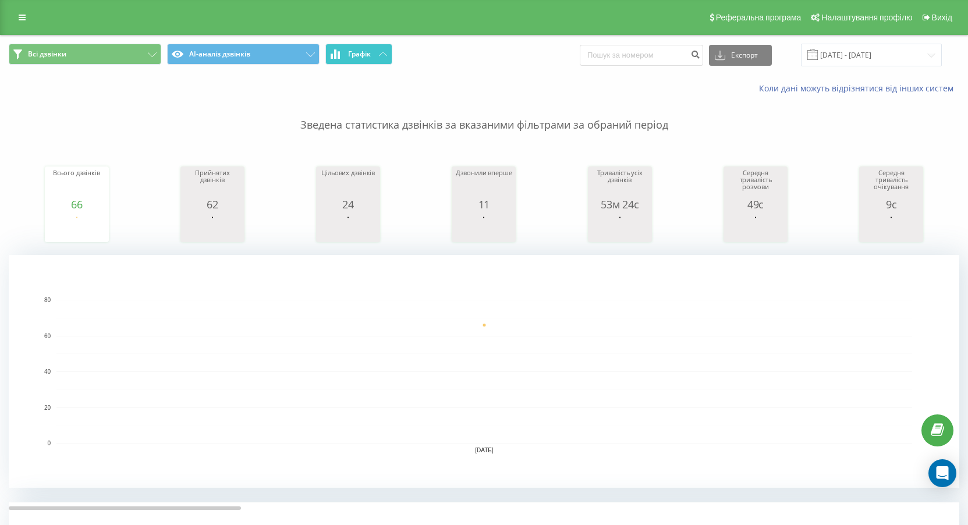
click at [372, 55] on button "Графік" at bounding box center [358, 54] width 67 height 21
click at [372, 54] on button "Графік" at bounding box center [358, 54] width 67 height 21
click at [338, 66] on span "Всі дзвінки AI-аналіз дзвінків Графік" at bounding box center [242, 55] width 467 height 23
click at [338, 60] on button "Графік" at bounding box center [358, 54] width 67 height 21
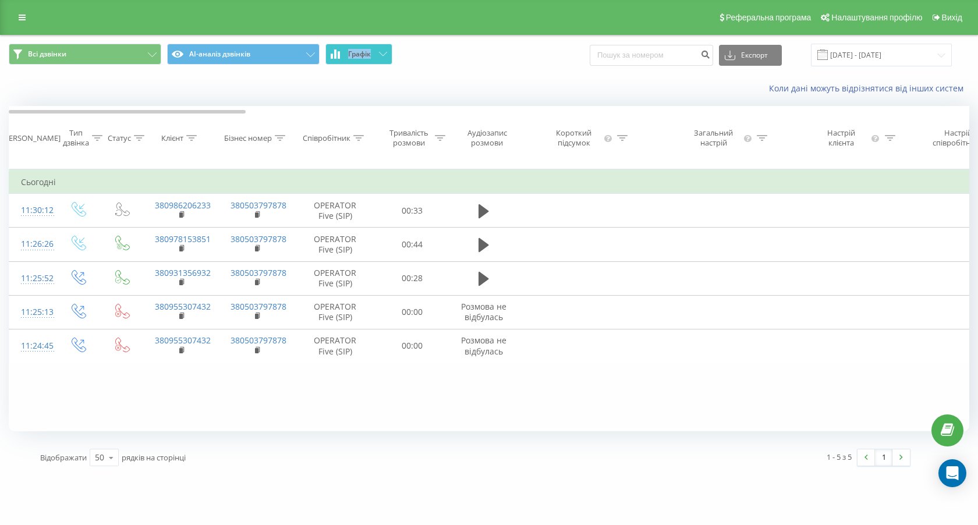
click at [338, 60] on button "Графік" at bounding box center [358, 54] width 67 height 21
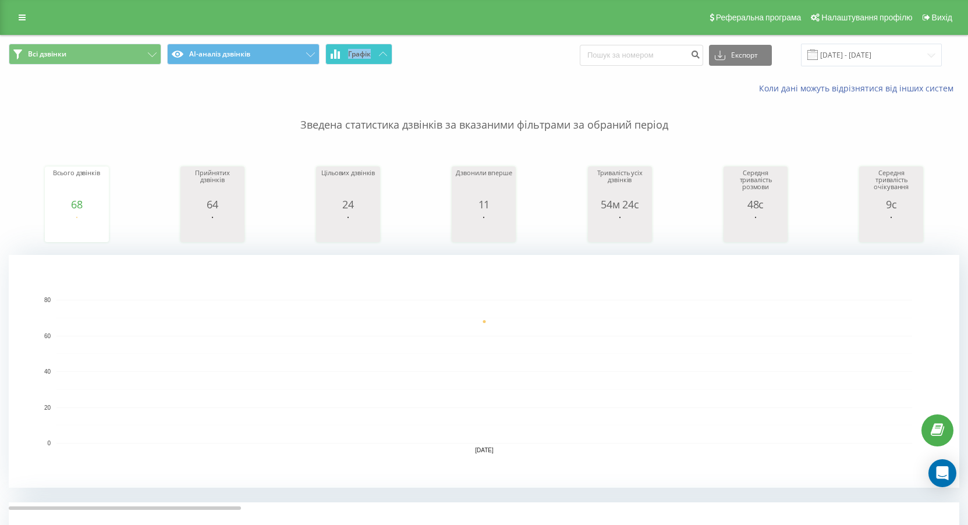
click at [361, 55] on span "Графік" at bounding box center [359, 54] width 23 height 8
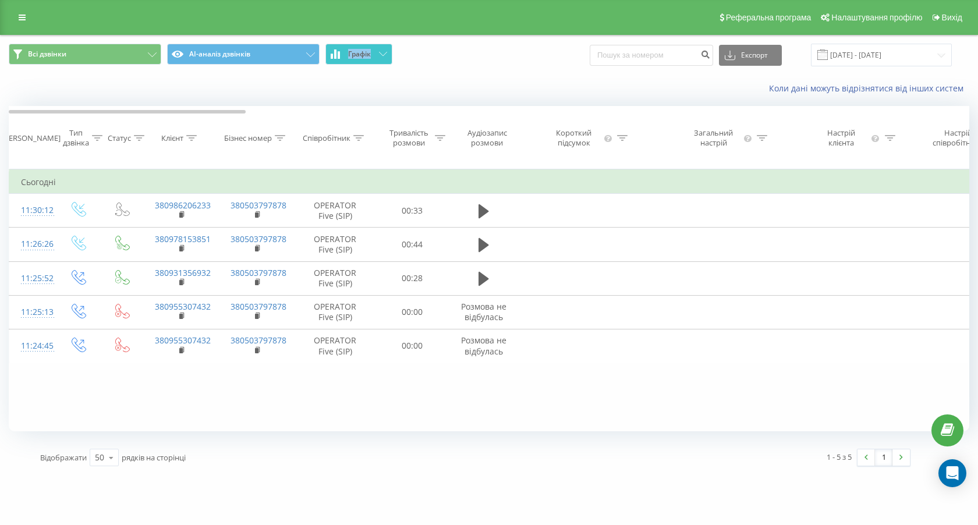
click at [361, 55] on span "Графік" at bounding box center [359, 54] width 23 height 8
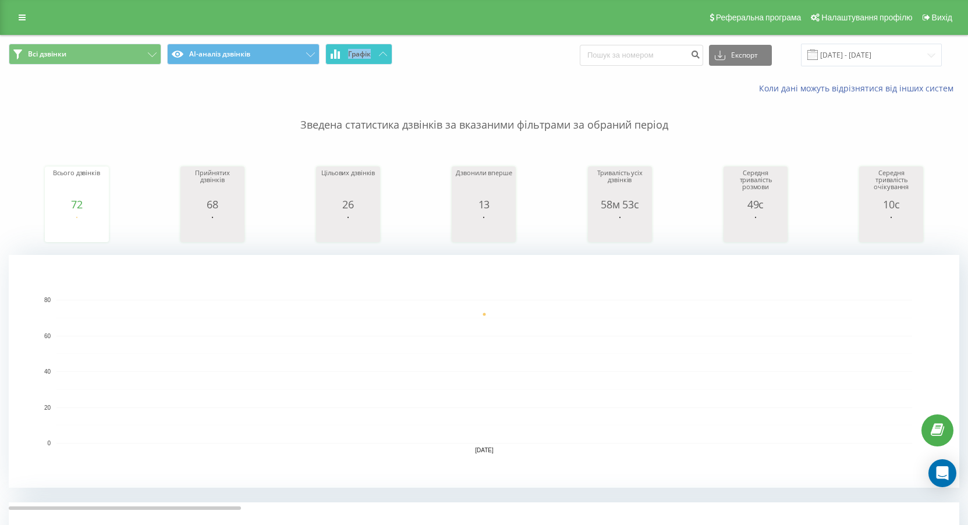
click at [384, 57] on button "Графік" at bounding box center [358, 54] width 67 height 21
click at [376, 50] on button "Графік" at bounding box center [358, 54] width 67 height 21
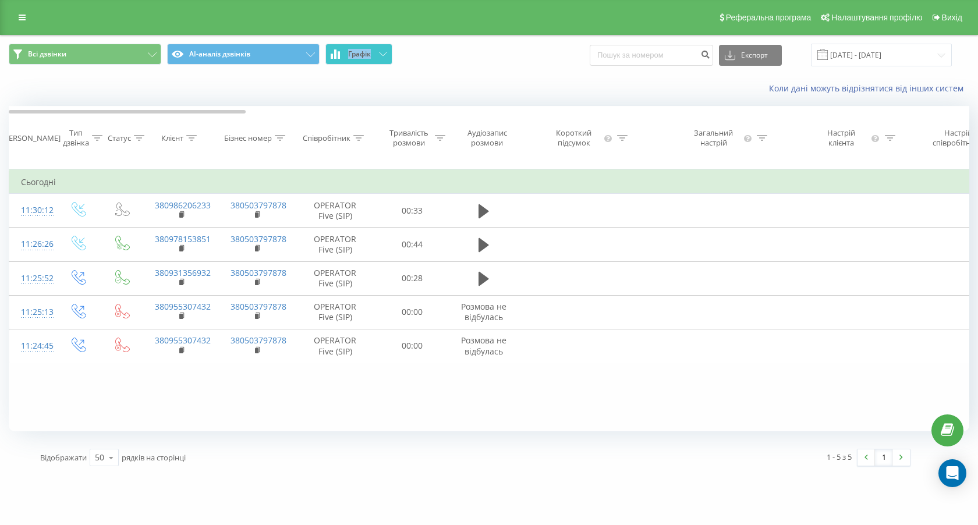
click at [375, 51] on button "Графік" at bounding box center [358, 54] width 67 height 21
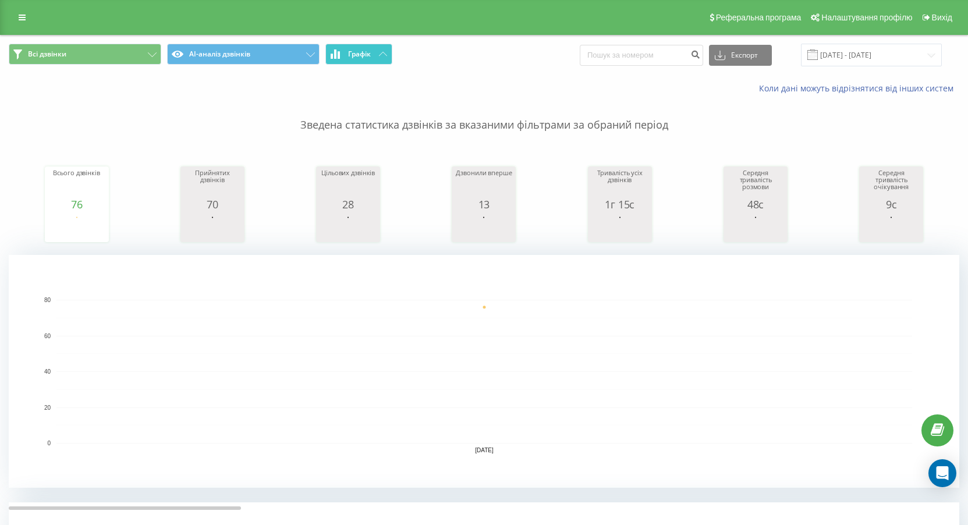
click at [393, 54] on span "Всі дзвінки AI-аналіз дзвінків Графік" at bounding box center [242, 55] width 467 height 23
click at [372, 55] on button "Графік" at bounding box center [358, 54] width 67 height 21
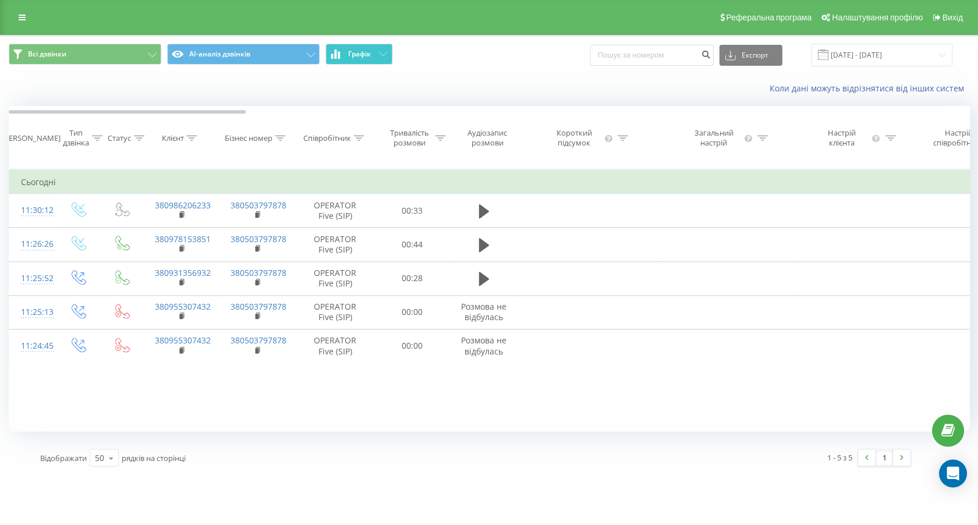
click at [372, 55] on button "Графік" at bounding box center [358, 54] width 67 height 21
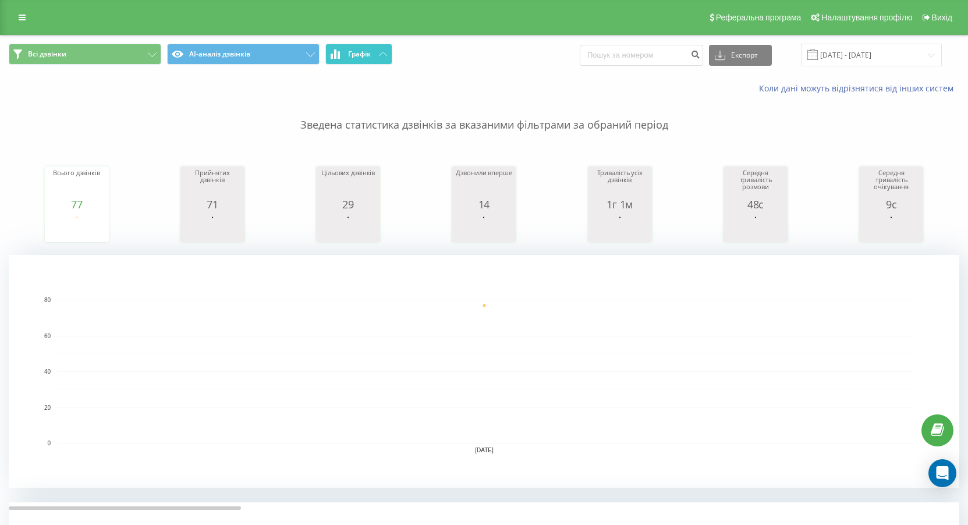
click at [381, 59] on button "Графік" at bounding box center [358, 54] width 67 height 21
click at [389, 44] on button "Графік" at bounding box center [358, 54] width 67 height 21
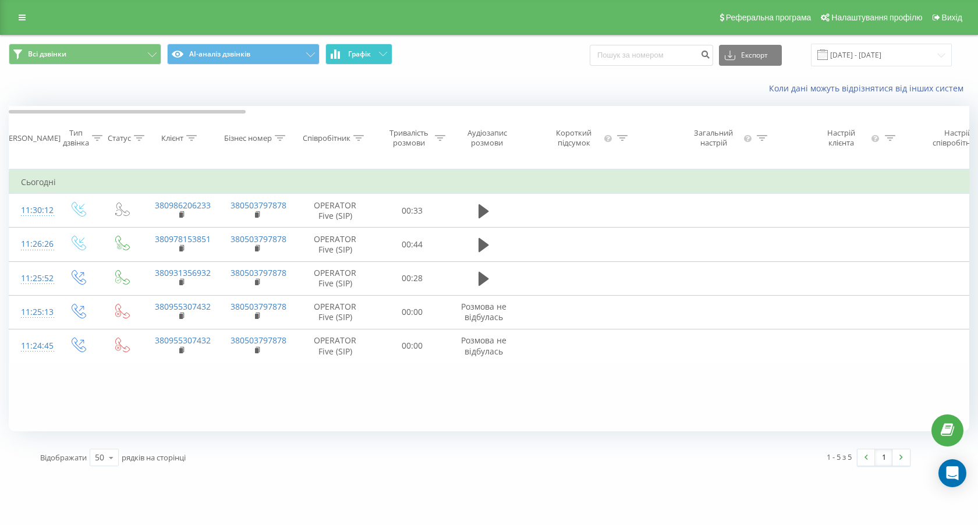
click at [388, 44] on button "Графік" at bounding box center [358, 54] width 67 height 21
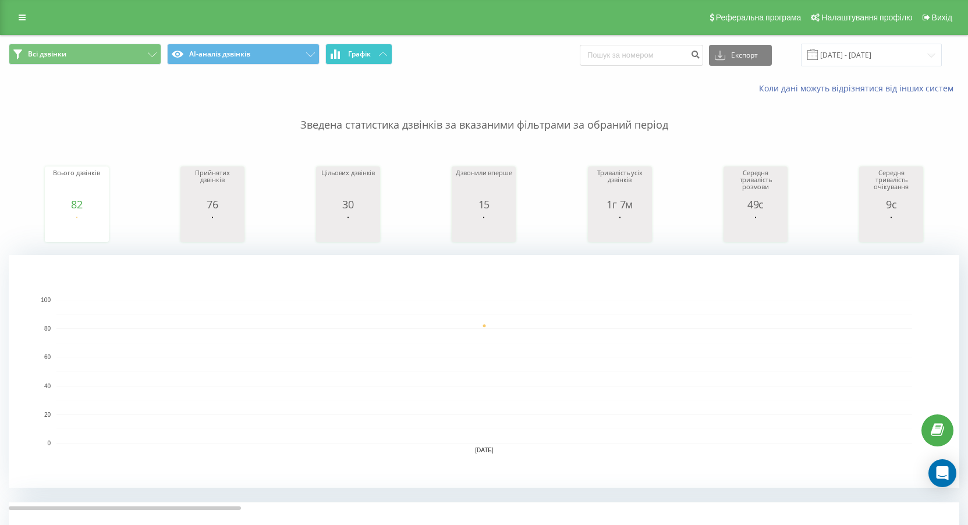
click at [356, 50] on span "Графік" at bounding box center [359, 54] width 23 height 8
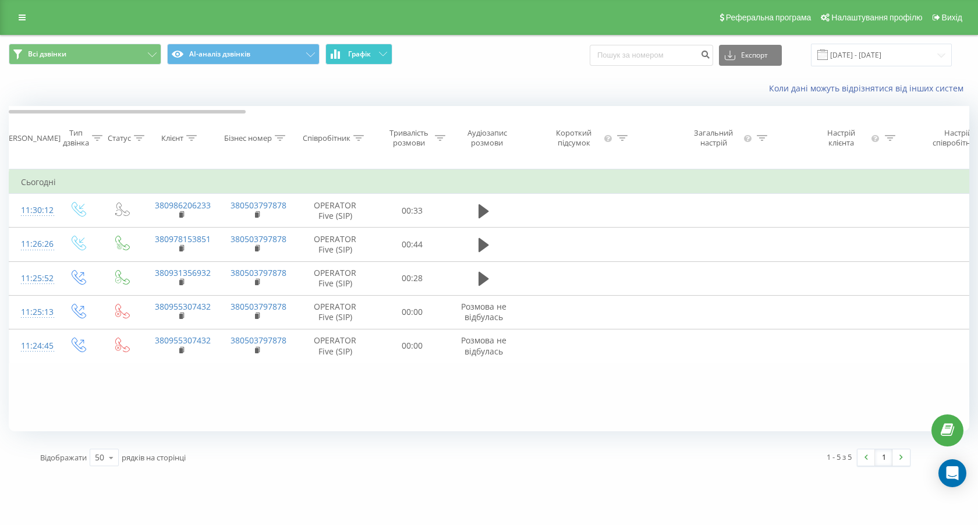
click at [356, 50] on span "Графік" at bounding box center [359, 54] width 23 height 8
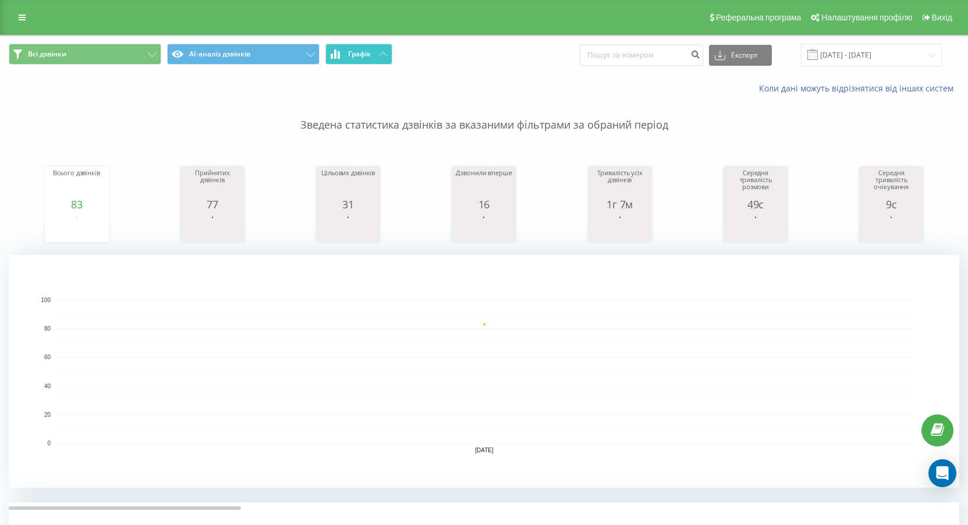
click at [342, 63] on button "Графік" at bounding box center [358, 54] width 67 height 21
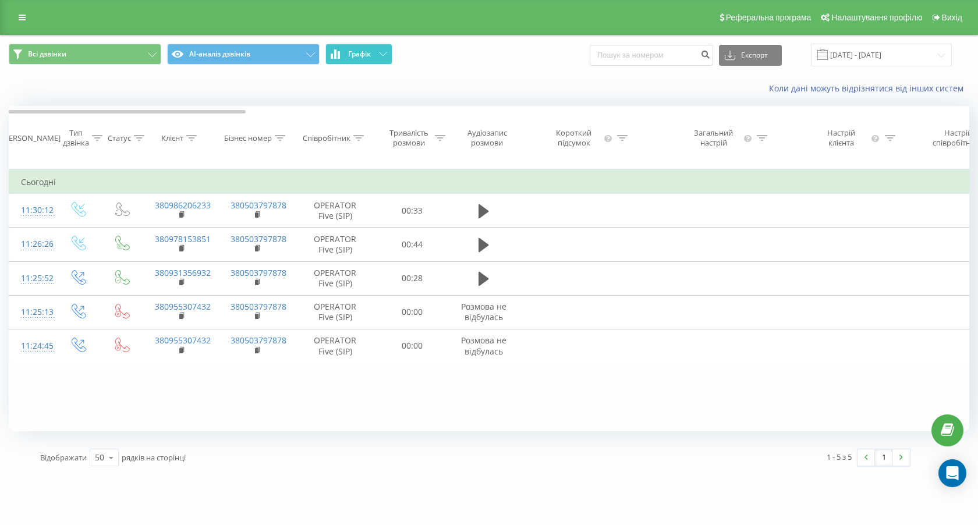
click at [342, 63] on button "Графік" at bounding box center [358, 54] width 67 height 21
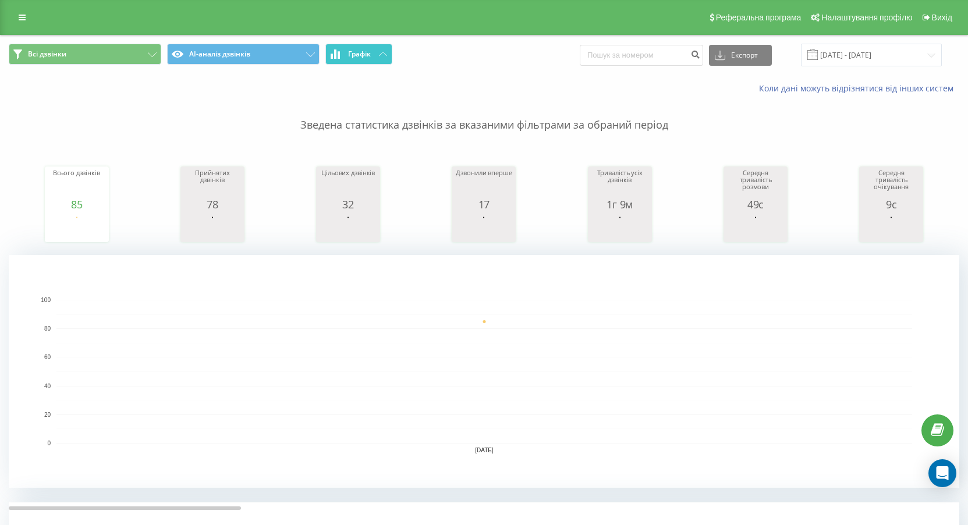
click at [351, 51] on span "Графік" at bounding box center [359, 54] width 23 height 8
click at [368, 52] on span "Графік" at bounding box center [359, 54] width 23 height 8
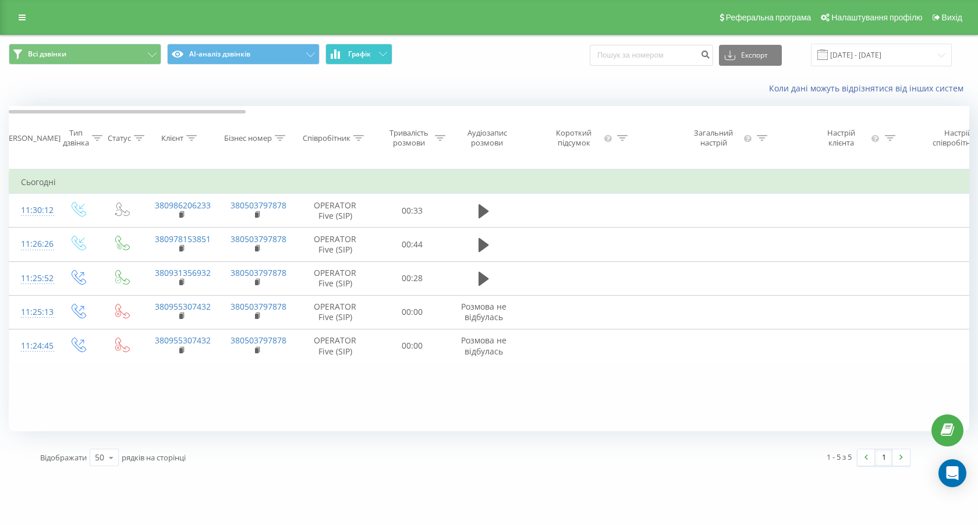
click at [368, 52] on span "Графік" at bounding box center [359, 54] width 23 height 8
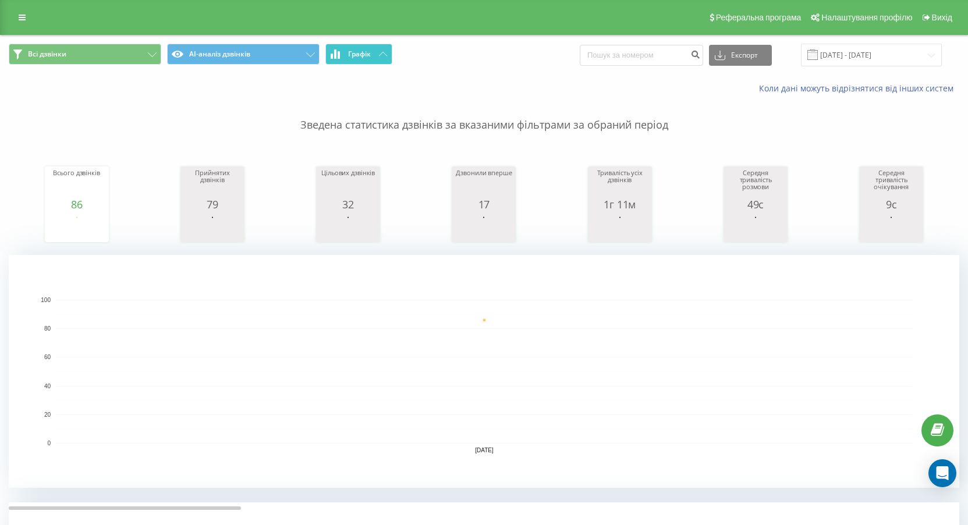
click at [369, 50] on span "Графік" at bounding box center [359, 54] width 23 height 8
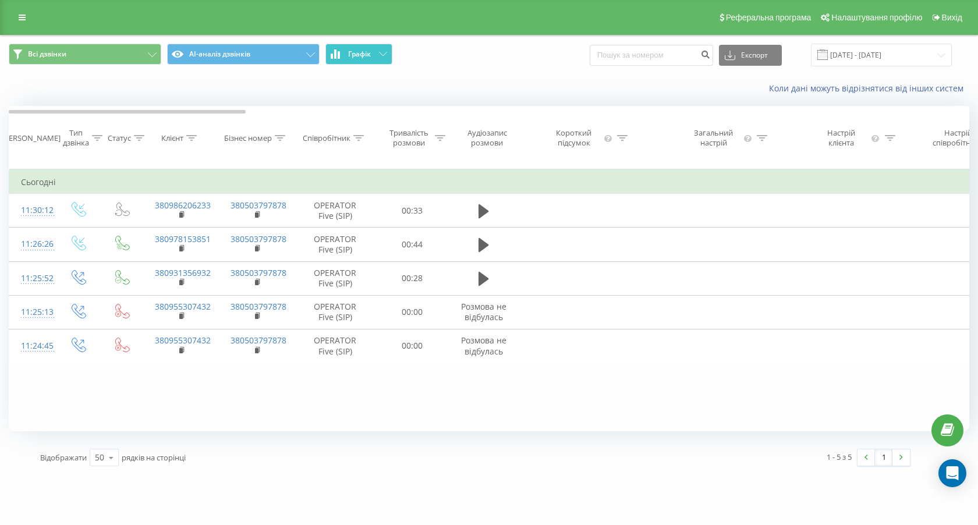
click at [369, 50] on span "Графік" at bounding box center [359, 54] width 23 height 8
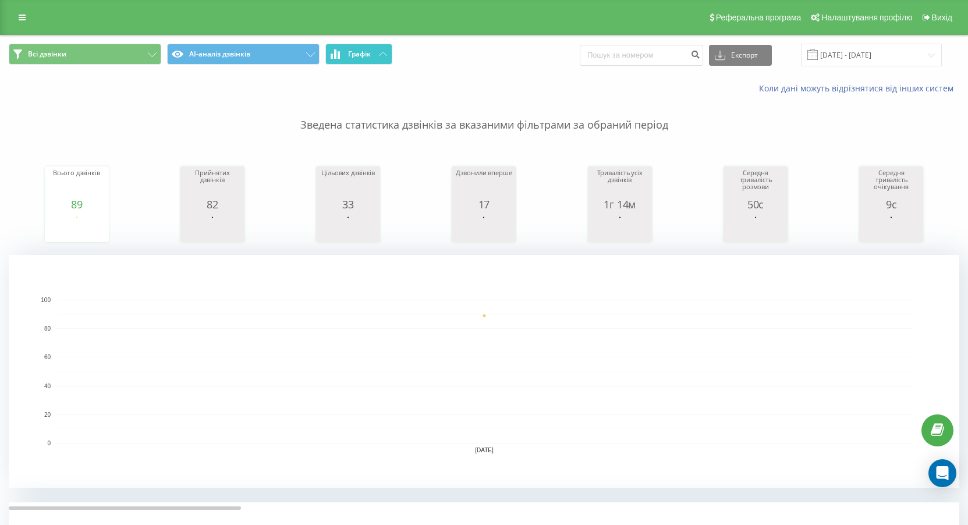
click at [366, 53] on span "Графік" at bounding box center [359, 54] width 23 height 8
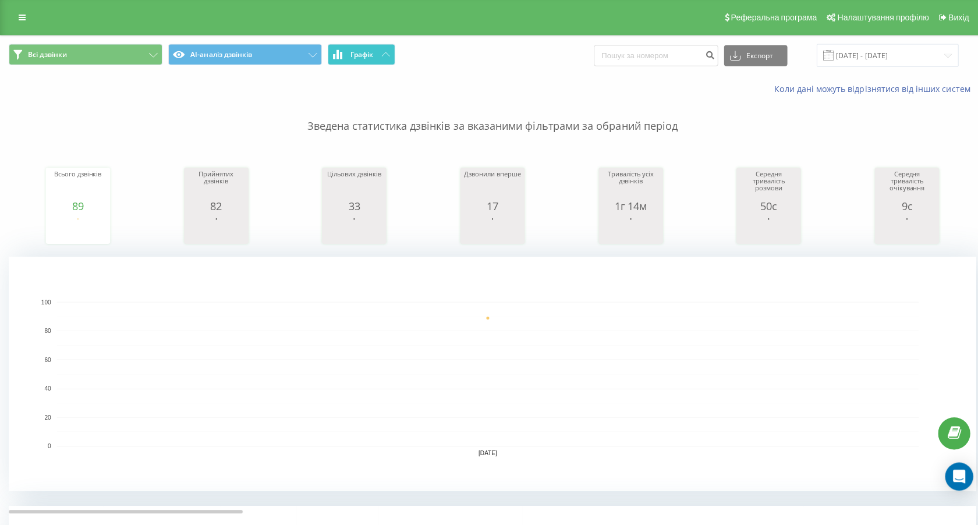
click at [366, 53] on span "Графік" at bounding box center [359, 54] width 23 height 8
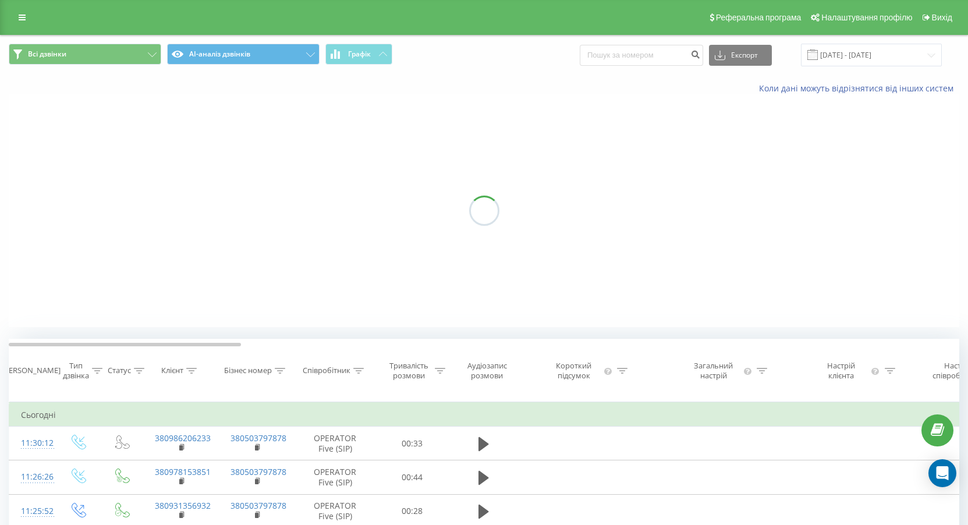
drag, startPoint x: 366, startPoint y: 53, endPoint x: 189, endPoint y: 109, distance: 185.7
click at [364, 54] on span "Графік" at bounding box center [359, 54] width 23 height 8
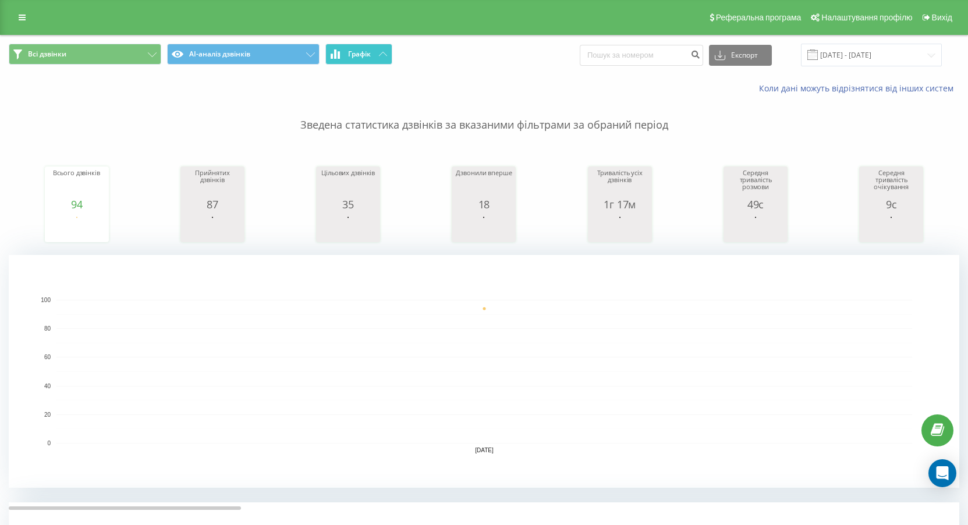
click at [367, 62] on button "Графік" at bounding box center [358, 54] width 67 height 21
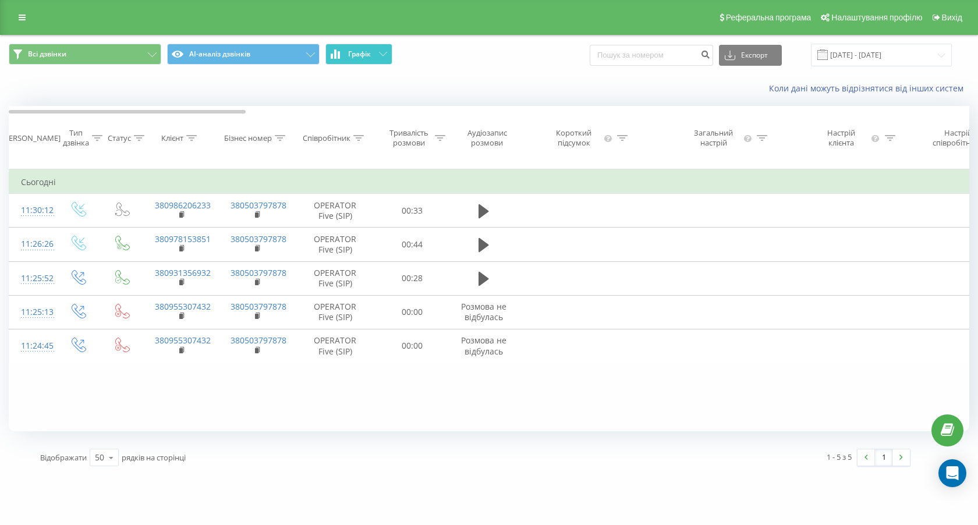
click at [367, 62] on button "Графік" at bounding box center [358, 54] width 67 height 21
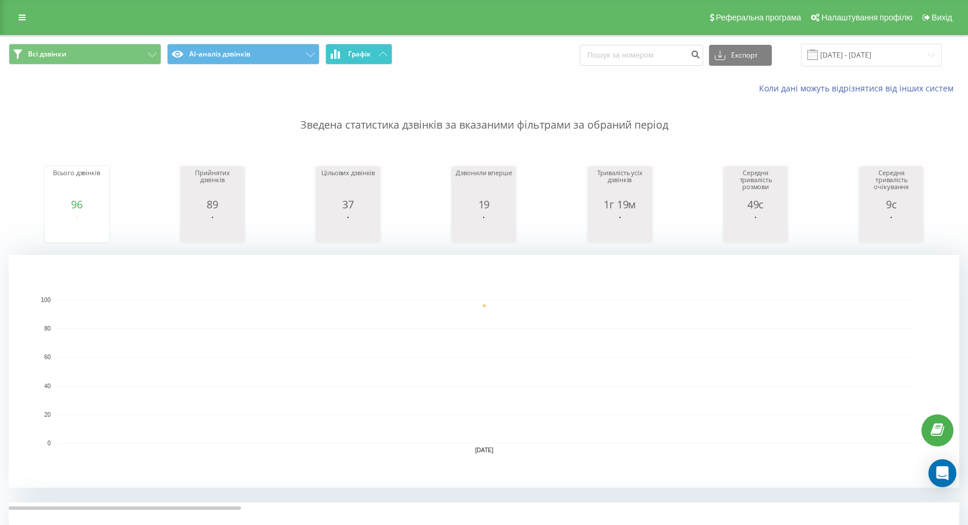
click at [370, 61] on button "Графік" at bounding box center [358, 54] width 67 height 21
drag, startPoint x: 334, startPoint y: 59, endPoint x: 349, endPoint y: 56, distance: 14.8
click at [335, 59] on button "Графік" at bounding box center [358, 54] width 67 height 21
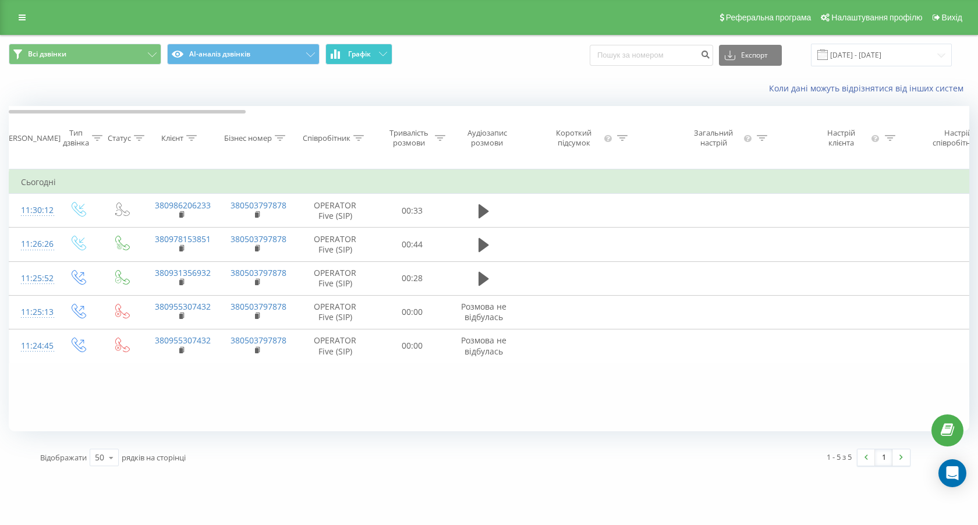
click at [349, 56] on span "Графік" at bounding box center [359, 54] width 23 height 8
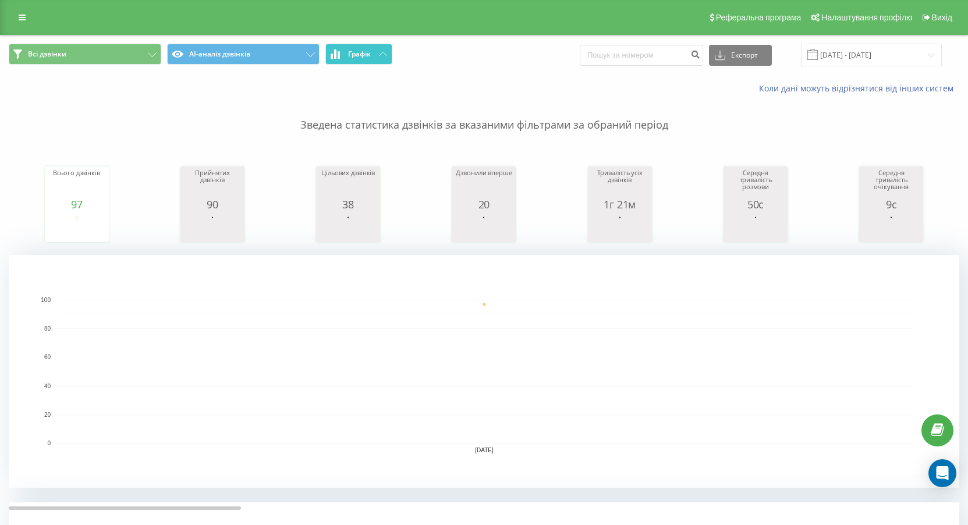
click at [348, 58] on span "Графік" at bounding box center [359, 54] width 23 height 8
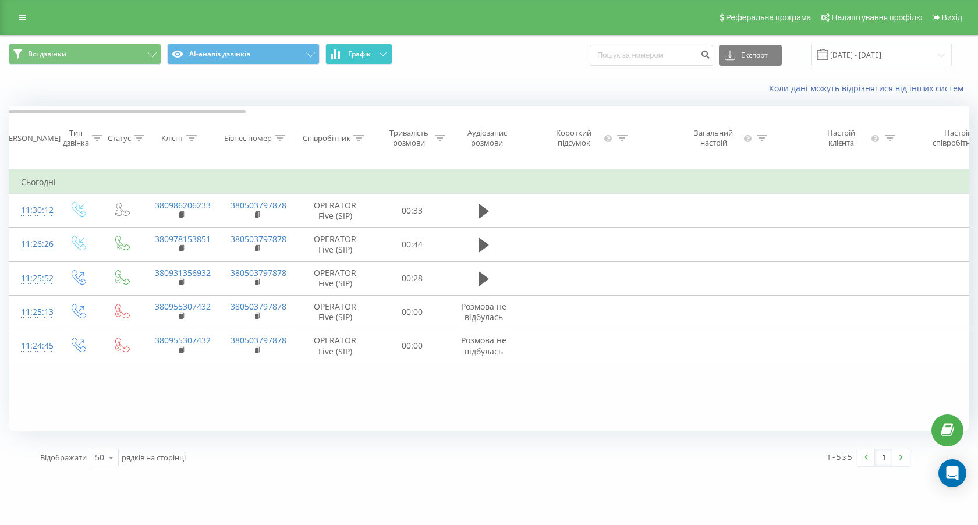
click at [348, 58] on span "Графік" at bounding box center [359, 54] width 23 height 8
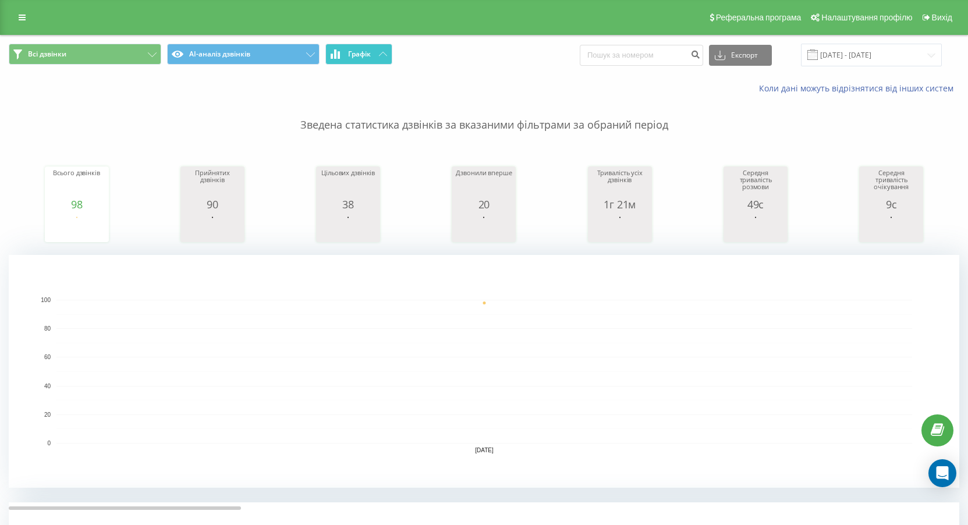
click at [362, 51] on span "Графік" at bounding box center [359, 54] width 23 height 8
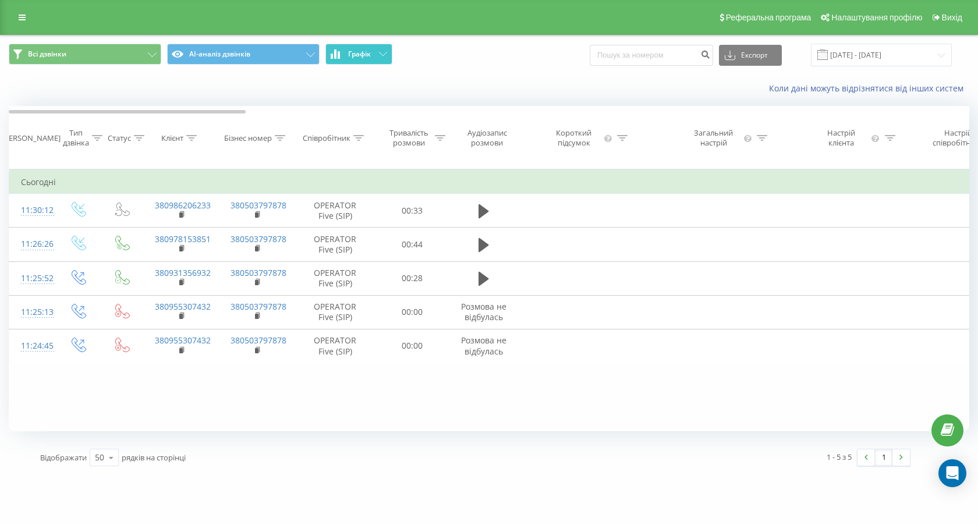
click at [362, 51] on span "Графік" at bounding box center [359, 54] width 23 height 8
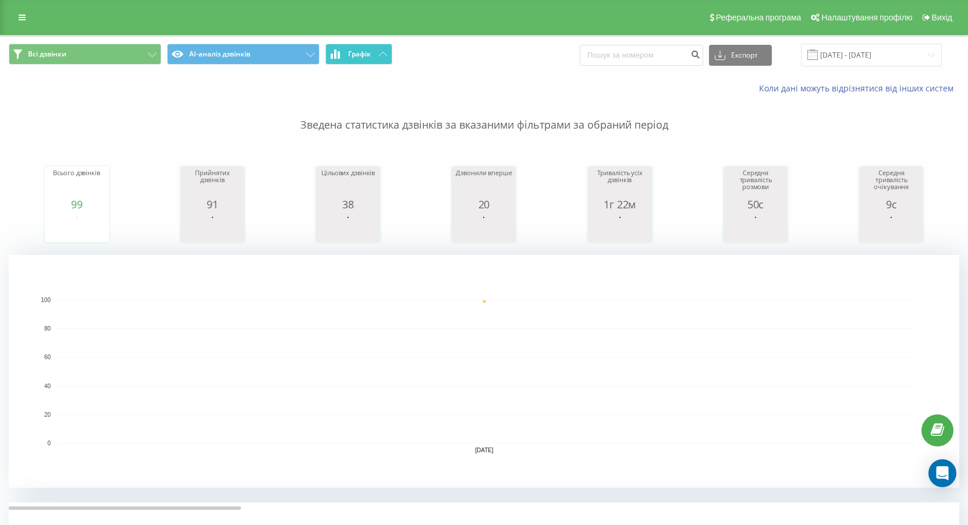
click at [347, 56] on button "Графік" at bounding box center [358, 54] width 67 height 21
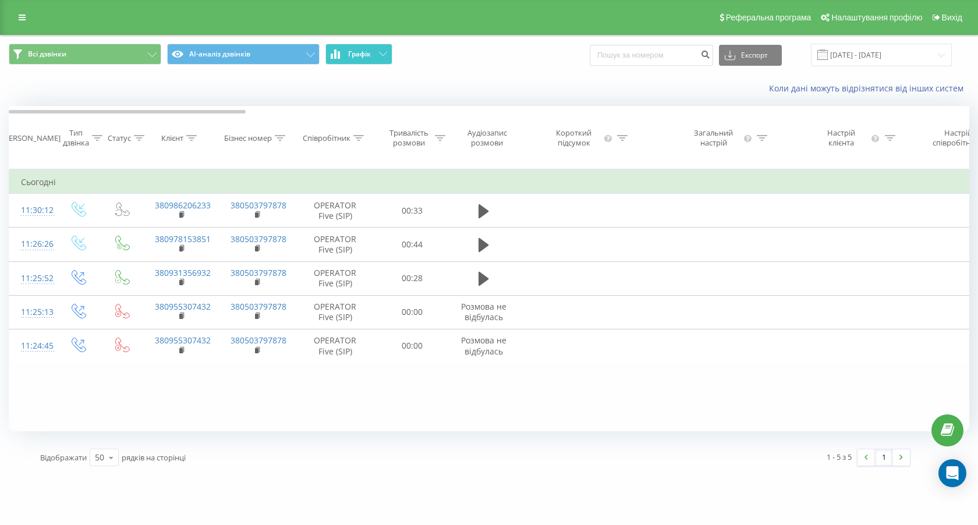
click at [349, 56] on span "Графік" at bounding box center [359, 54] width 23 height 8
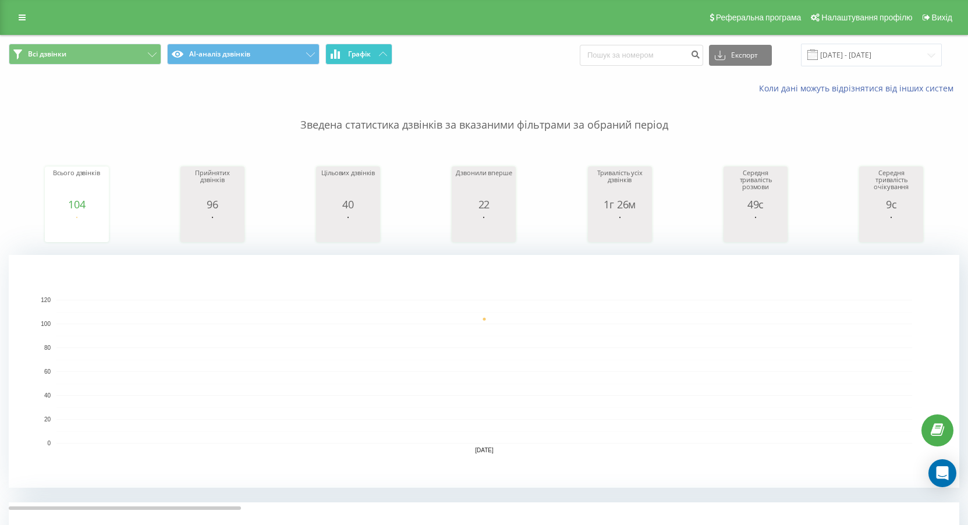
click at [365, 57] on span "Графік" at bounding box center [359, 54] width 23 height 8
click at [365, 56] on span "Графік" at bounding box center [359, 54] width 23 height 8
drag, startPoint x: 395, startPoint y: 52, endPoint x: 384, endPoint y: 52, distance: 10.5
click at [393, 53] on span "Всі дзвінки AI-аналіз дзвінків Графік" at bounding box center [242, 55] width 467 height 23
click at [384, 52] on icon at bounding box center [383, 54] width 8 height 4
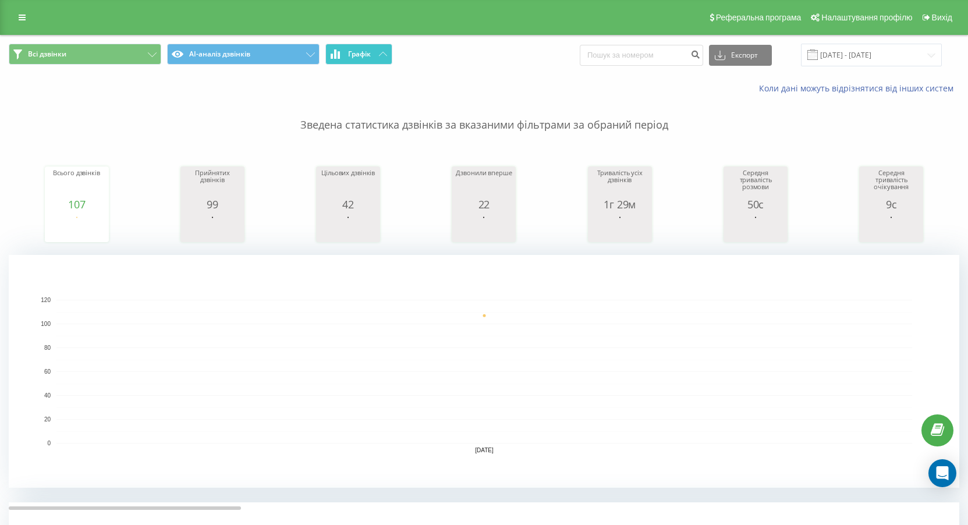
click at [392, 48] on button "Графік" at bounding box center [358, 54] width 67 height 21
click at [391, 48] on button "Графік" at bounding box center [358, 54] width 67 height 21
click at [373, 49] on button "Графік" at bounding box center [358, 54] width 67 height 21
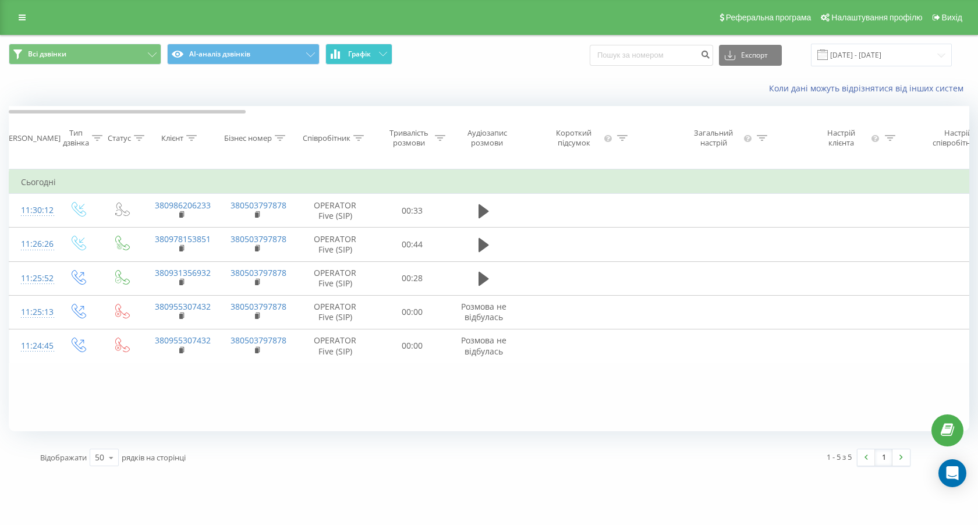
click at [373, 49] on button "Графік" at bounding box center [358, 54] width 67 height 21
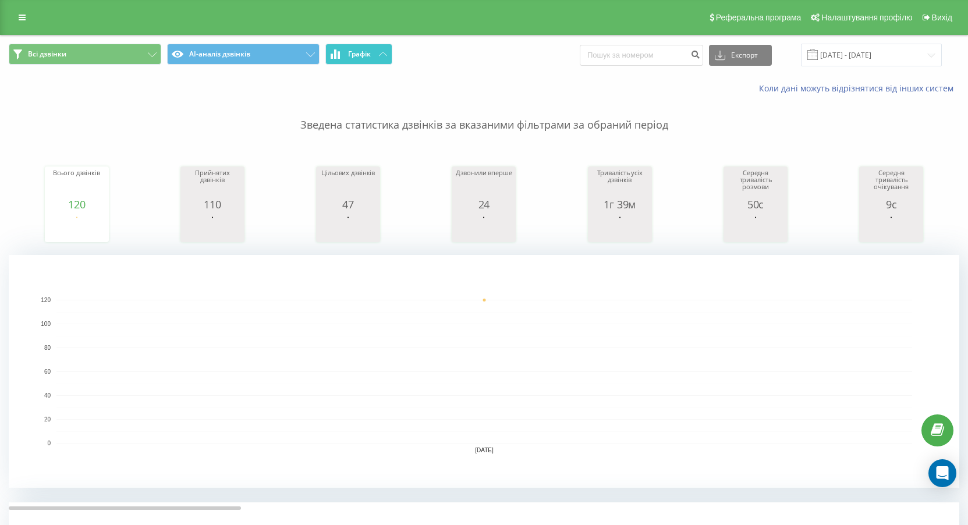
drag, startPoint x: 386, startPoint y: 62, endPoint x: 381, endPoint y: 61, distance: 5.8
click at [386, 61] on button "Графік" at bounding box center [358, 54] width 67 height 21
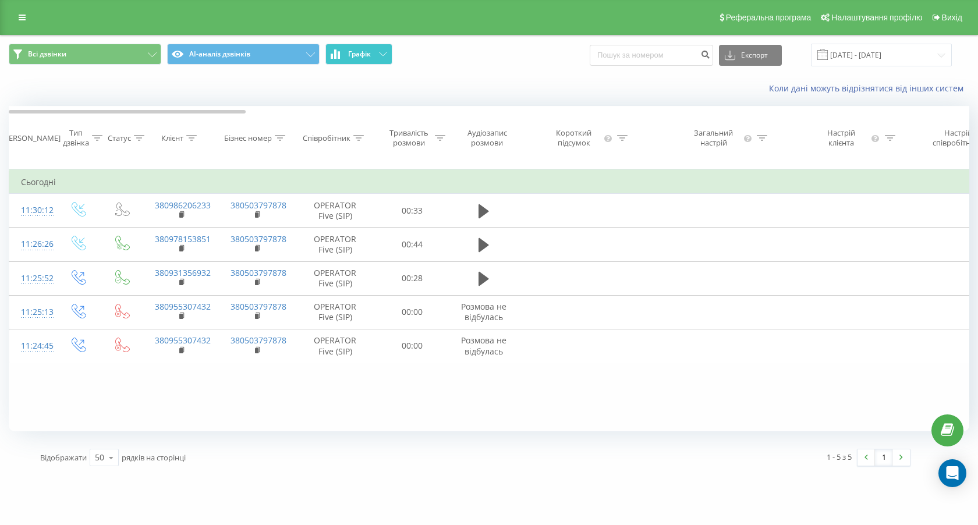
click at [379, 61] on button "Графік" at bounding box center [358, 54] width 67 height 21
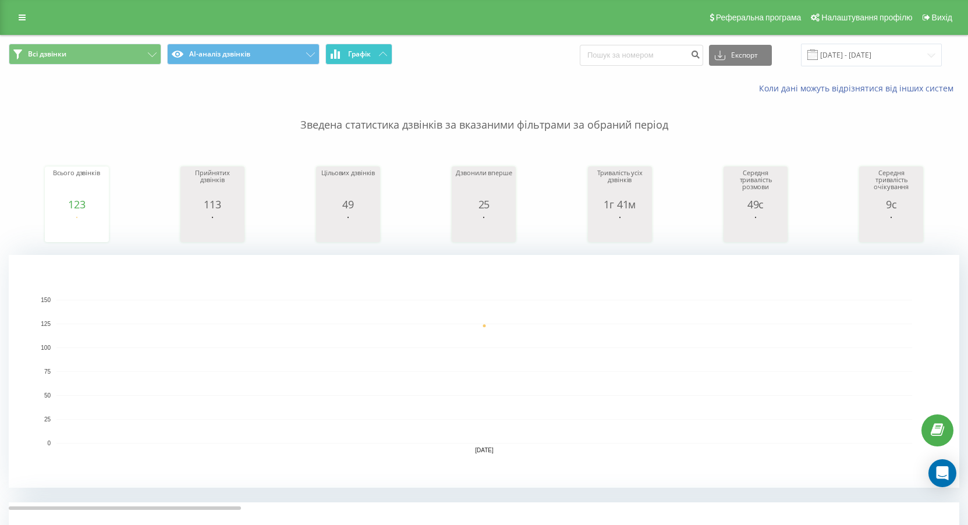
click at [359, 62] on button "Графік" at bounding box center [358, 54] width 67 height 21
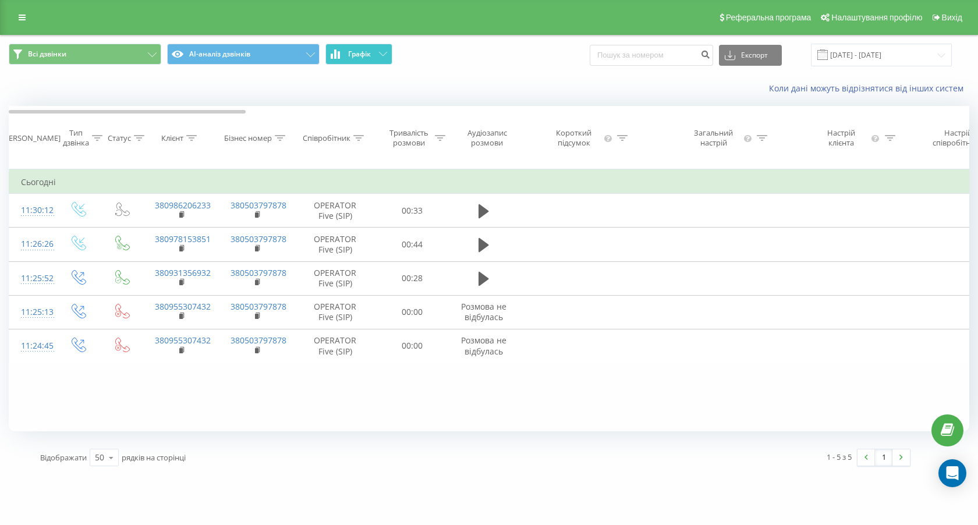
click at [359, 62] on button "Графік" at bounding box center [358, 54] width 67 height 21
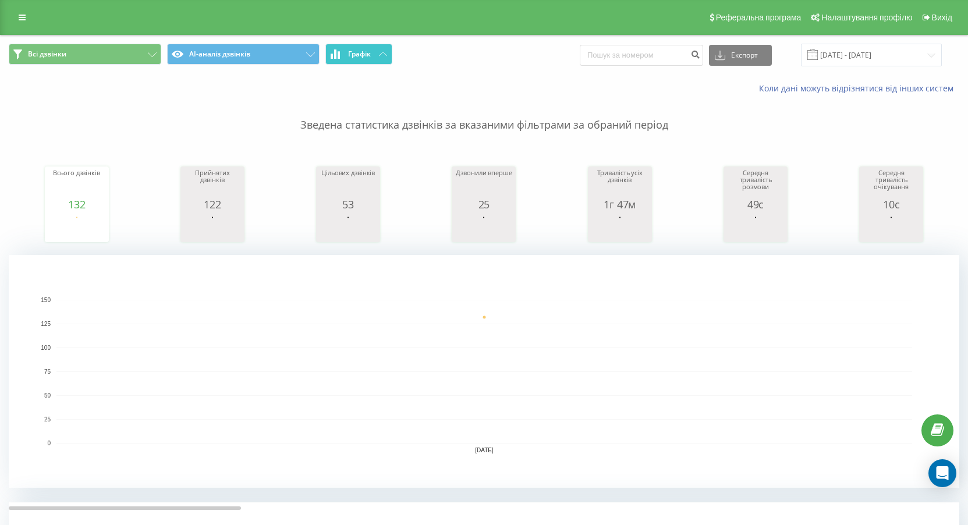
click at [385, 50] on button "Графік" at bounding box center [358, 54] width 67 height 21
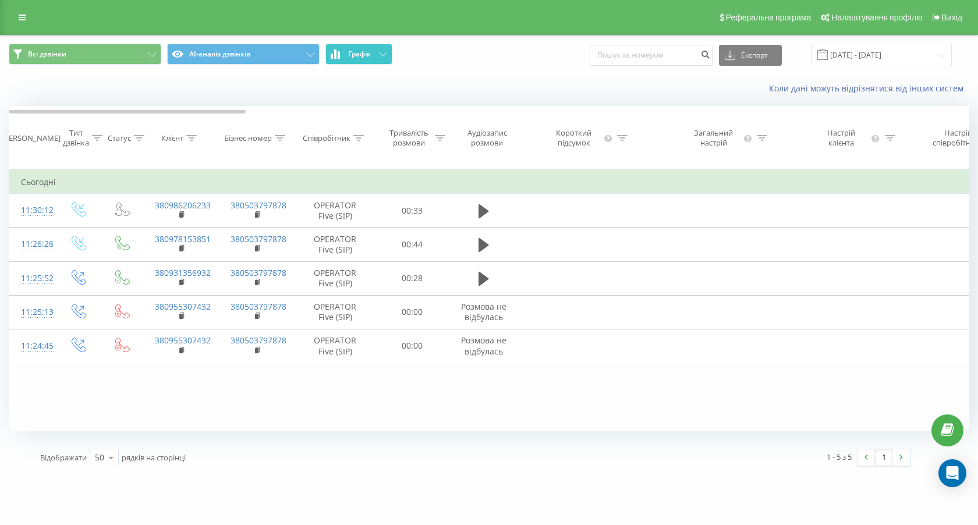
click at [385, 50] on button "Графік" at bounding box center [358, 54] width 67 height 21
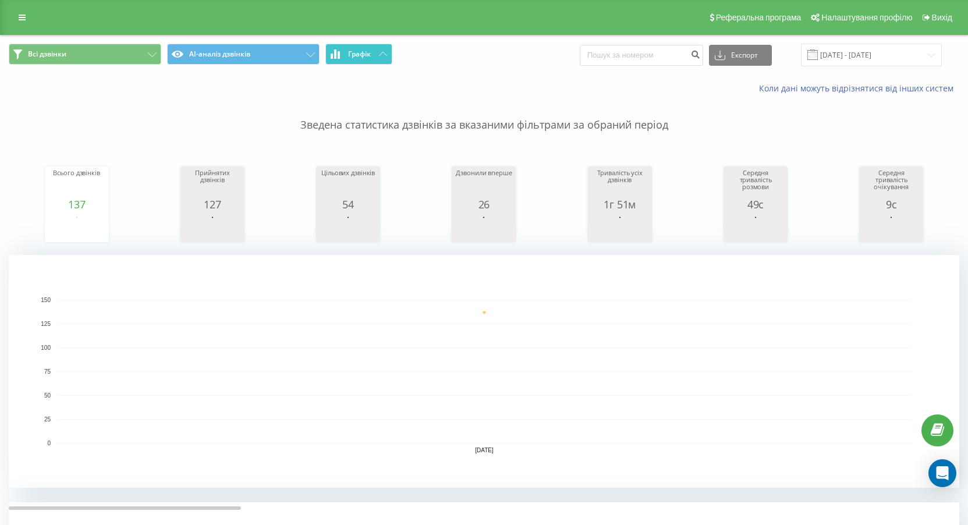
click at [346, 56] on button "Графік" at bounding box center [358, 54] width 67 height 21
click at [372, 50] on button "Графік" at bounding box center [358, 54] width 67 height 21
click at [372, 51] on button "Графік" at bounding box center [358, 54] width 67 height 21
click at [379, 47] on button "Графік" at bounding box center [358, 54] width 67 height 21
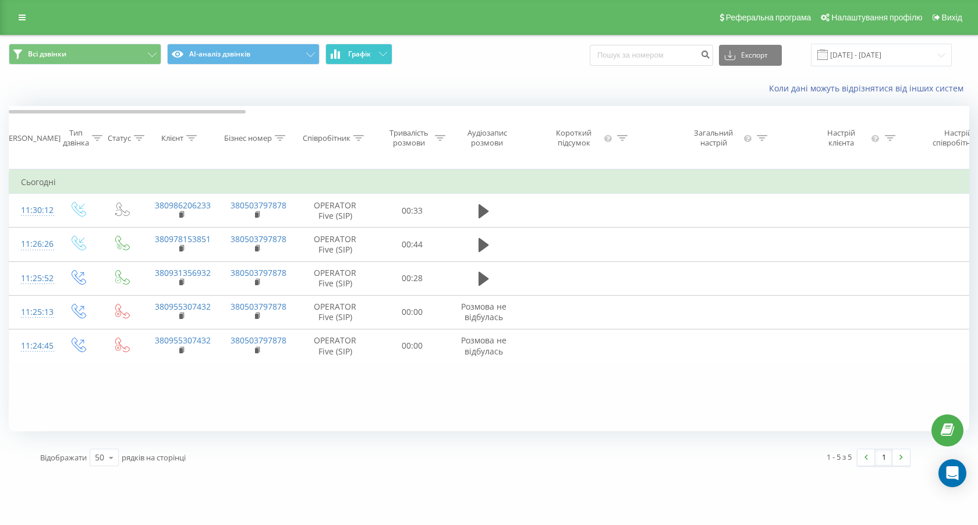
click at [379, 47] on button "Графік" at bounding box center [358, 54] width 67 height 21
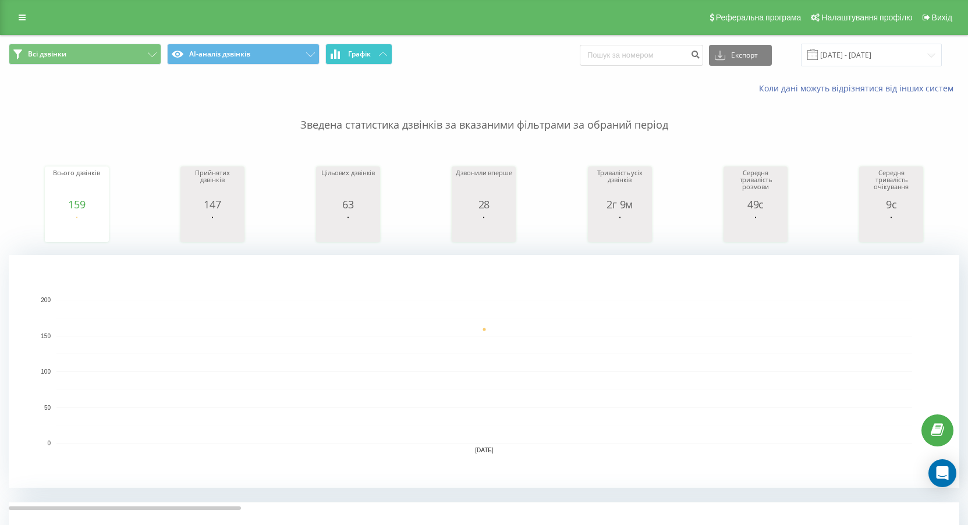
click at [371, 61] on button "Графік" at bounding box center [358, 54] width 67 height 21
click at [342, 48] on button "Графік" at bounding box center [358, 54] width 67 height 21
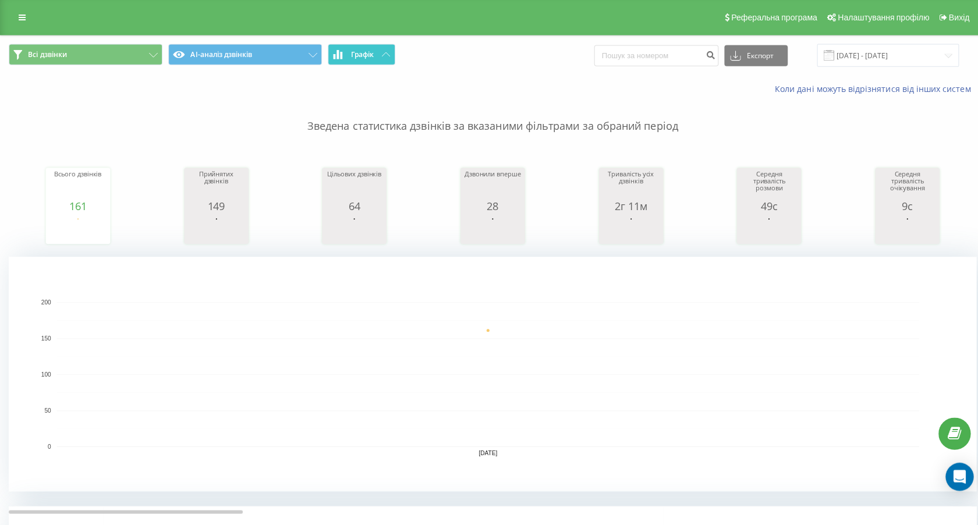
click at [343, 48] on button "Графік" at bounding box center [358, 54] width 67 height 21
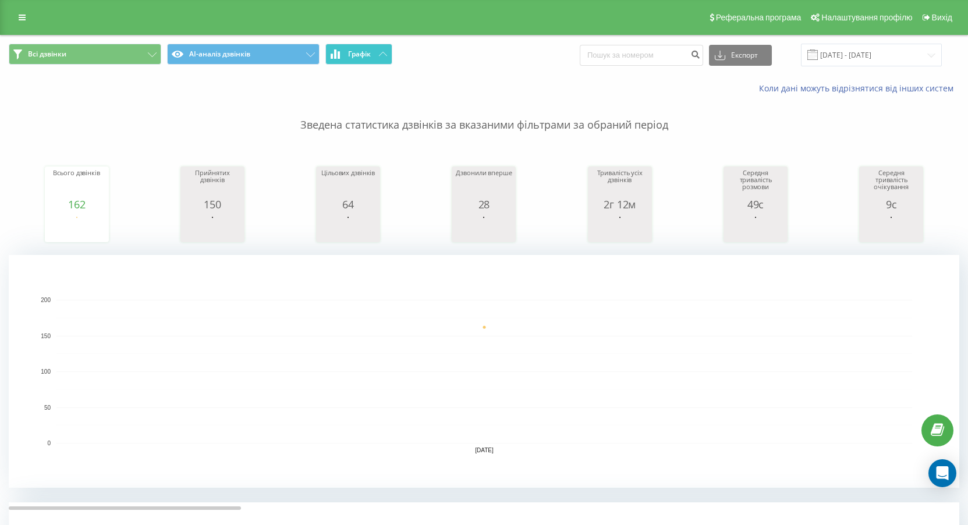
click at [358, 54] on span "Графік" at bounding box center [359, 54] width 23 height 8
click at [359, 54] on span "Графік" at bounding box center [359, 54] width 23 height 8
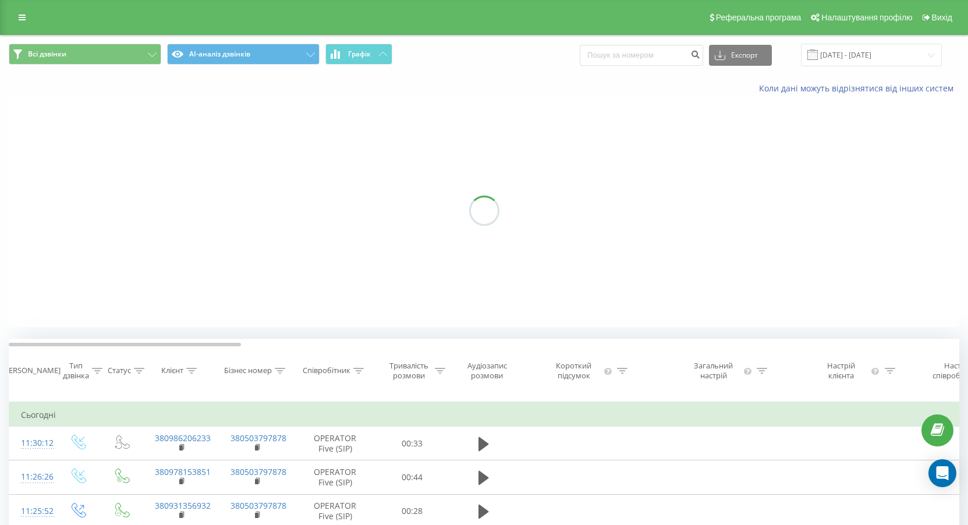
click at [360, 54] on span "Графік" at bounding box center [359, 54] width 23 height 8
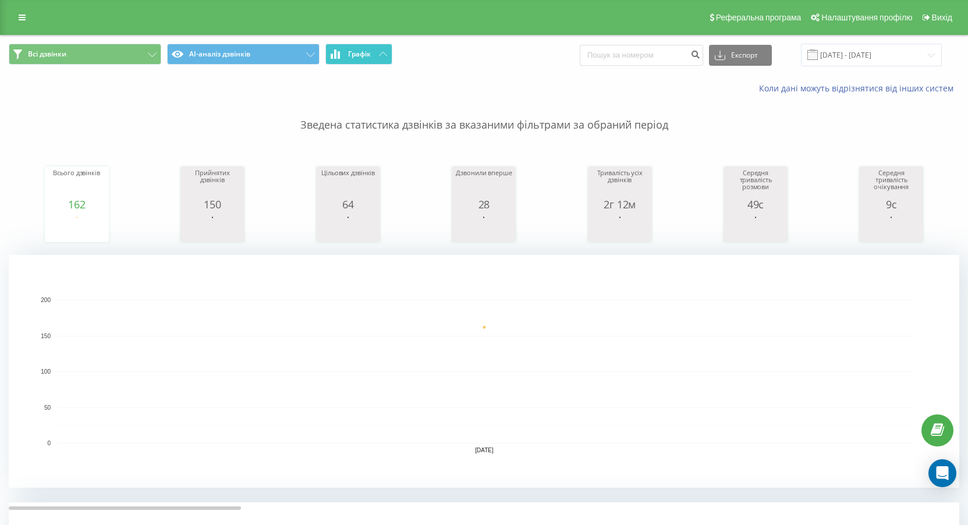
drag, startPoint x: 391, startPoint y: 44, endPoint x: 382, endPoint y: 51, distance: 11.3
click at [391, 45] on button "Графік" at bounding box center [358, 54] width 67 height 21
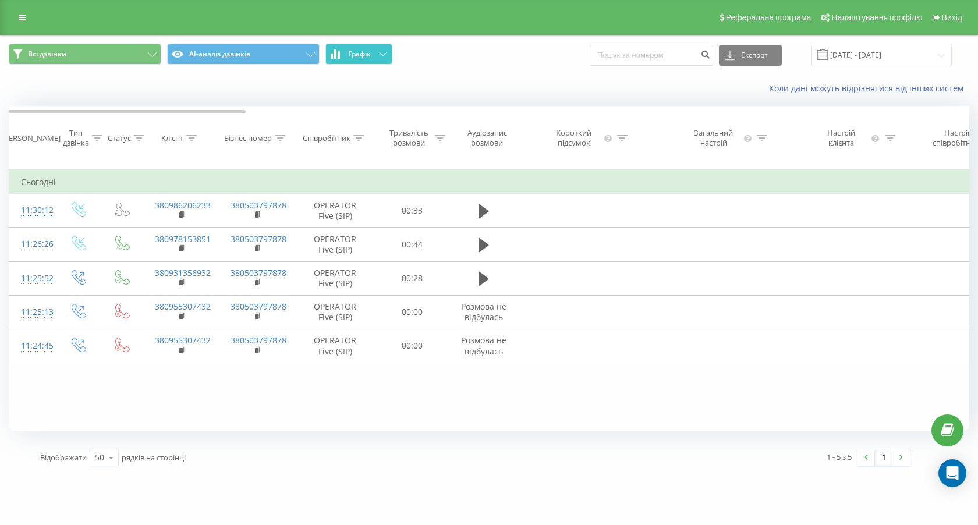
click at [379, 52] on icon at bounding box center [383, 54] width 8 height 4
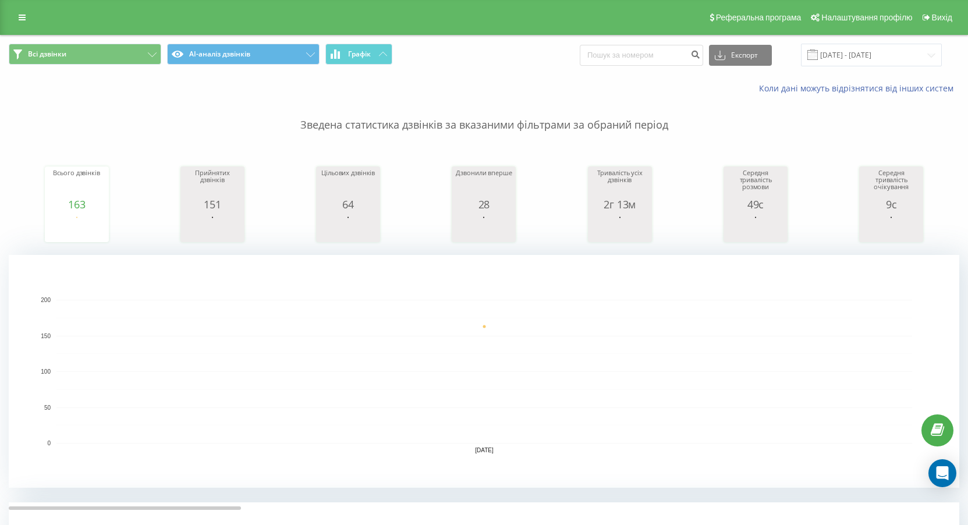
click at [395, 45] on span "Всі дзвінки AI-аналіз дзвінків Графік" at bounding box center [242, 55] width 467 height 23
drag, startPoint x: 394, startPoint y: 45, endPoint x: 388, endPoint y: 48, distance: 7.0
click at [393, 47] on span "Всі дзвінки AI-аналіз дзвінків Графік" at bounding box center [242, 55] width 467 height 23
click at [387, 48] on button "Графік" at bounding box center [358, 54] width 67 height 21
click at [387, 49] on button "Графік" at bounding box center [358, 54] width 67 height 21
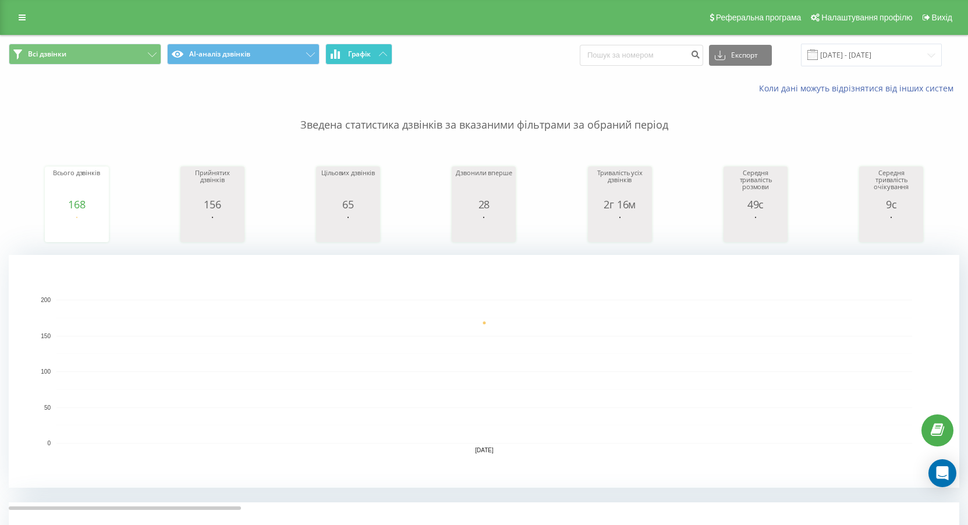
click at [355, 57] on span "Графік" at bounding box center [359, 54] width 23 height 8
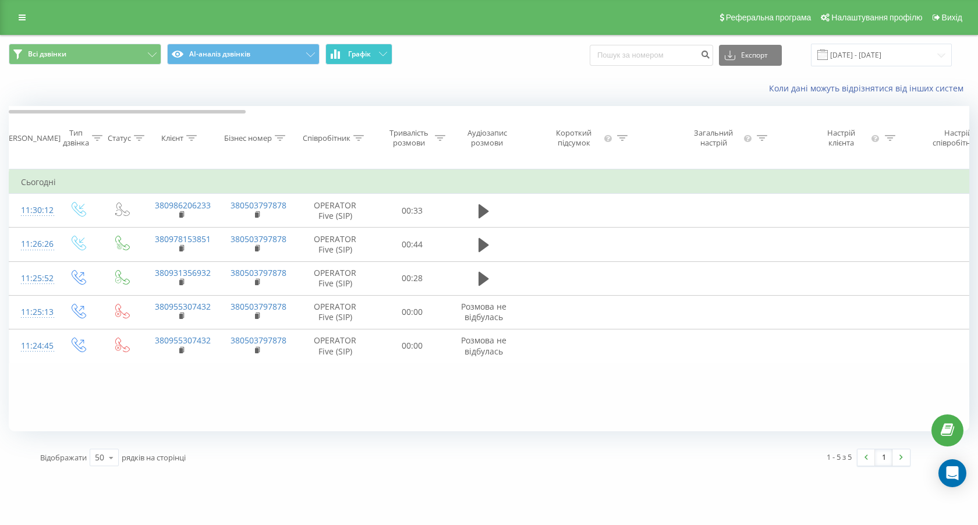
click at [355, 57] on span "Графік" at bounding box center [359, 54] width 23 height 8
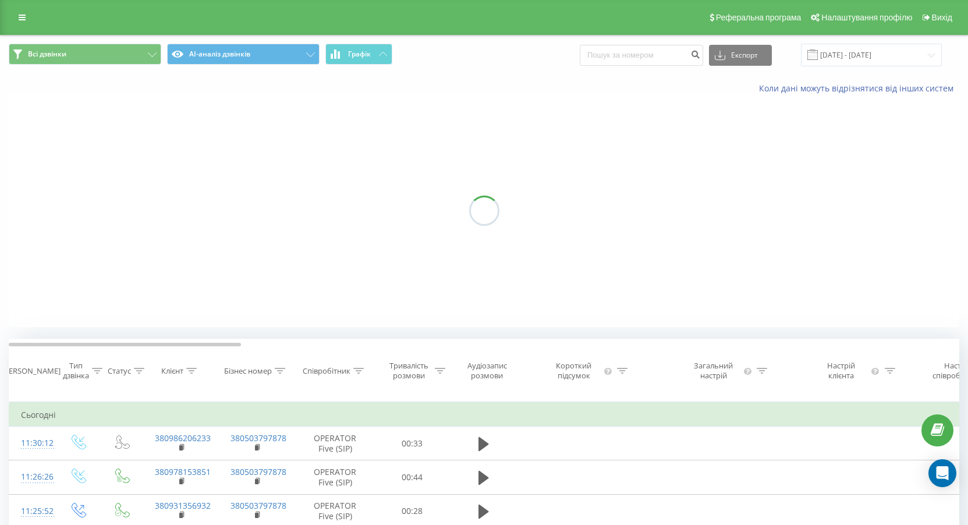
click at [354, 57] on span "Графік" at bounding box center [359, 54] width 23 height 8
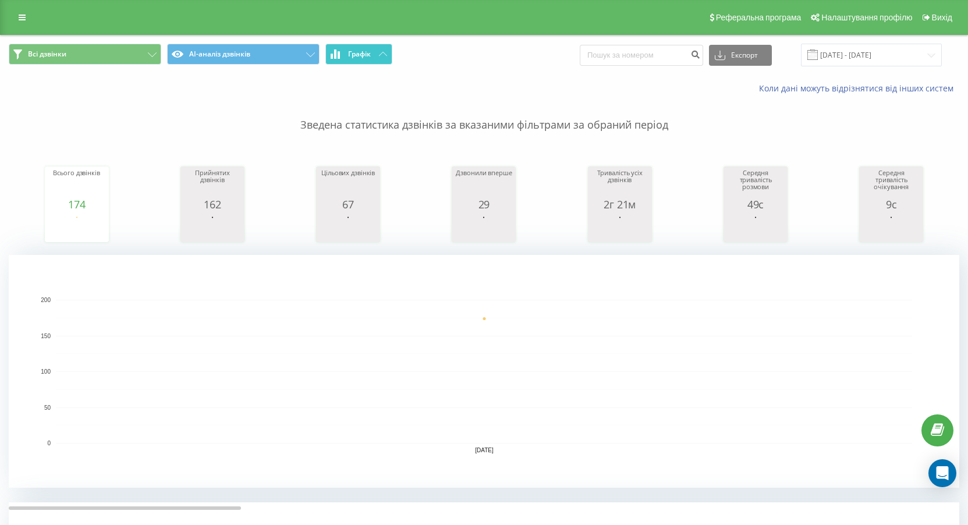
click at [375, 56] on button "Графік" at bounding box center [358, 54] width 67 height 21
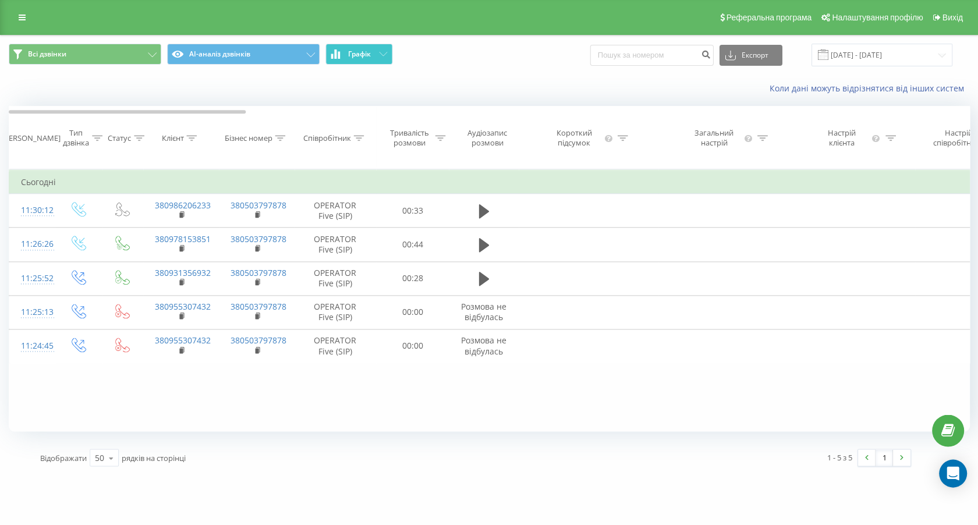
click at [375, 56] on button "Графік" at bounding box center [358, 54] width 67 height 21
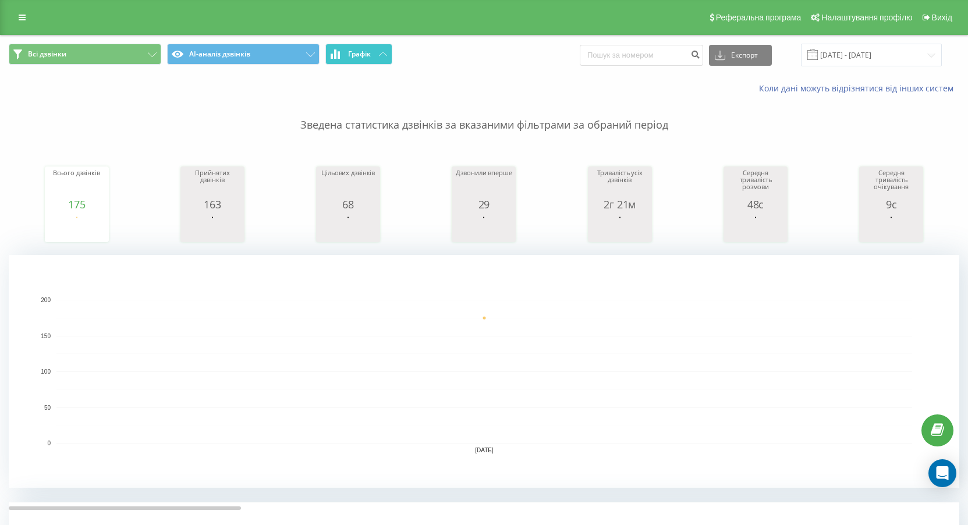
click at [379, 48] on button "Графік" at bounding box center [358, 54] width 67 height 21
click at [374, 38] on div "Всі дзвінки AI-аналіз дзвінків Графік Експорт .csv .xls .xlsx [DATE] - [DATE]" at bounding box center [484, 54] width 967 height 39
click at [374, 45] on button "Графік" at bounding box center [358, 54] width 67 height 21
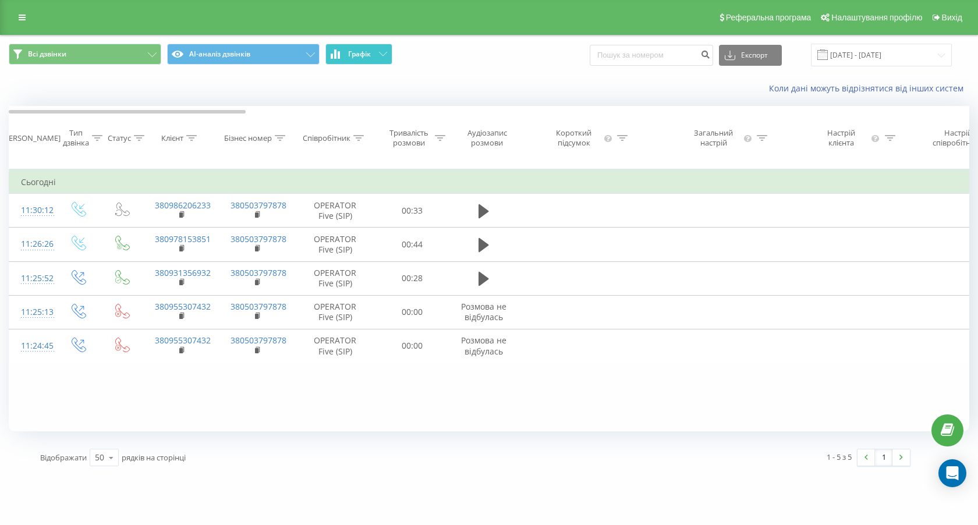
click at [374, 45] on button "Графік" at bounding box center [358, 54] width 67 height 21
